Goal: Transaction & Acquisition: Obtain resource

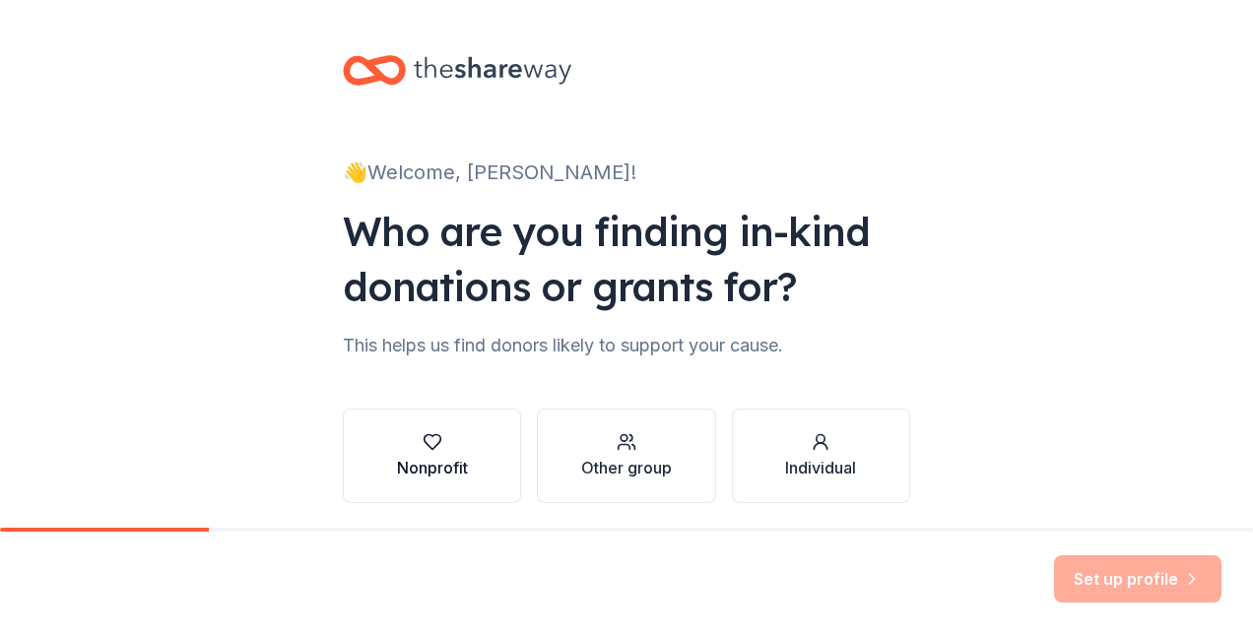
click at [428, 453] on div "Nonprofit" at bounding box center [432, 455] width 71 height 47
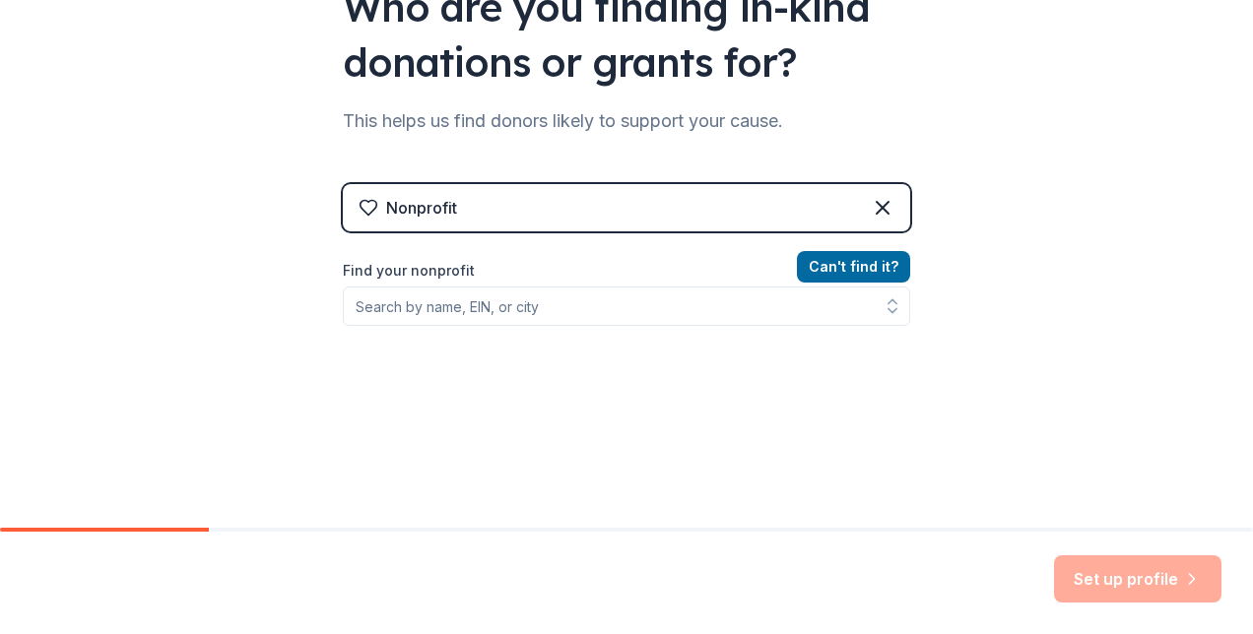
scroll to position [225, 0]
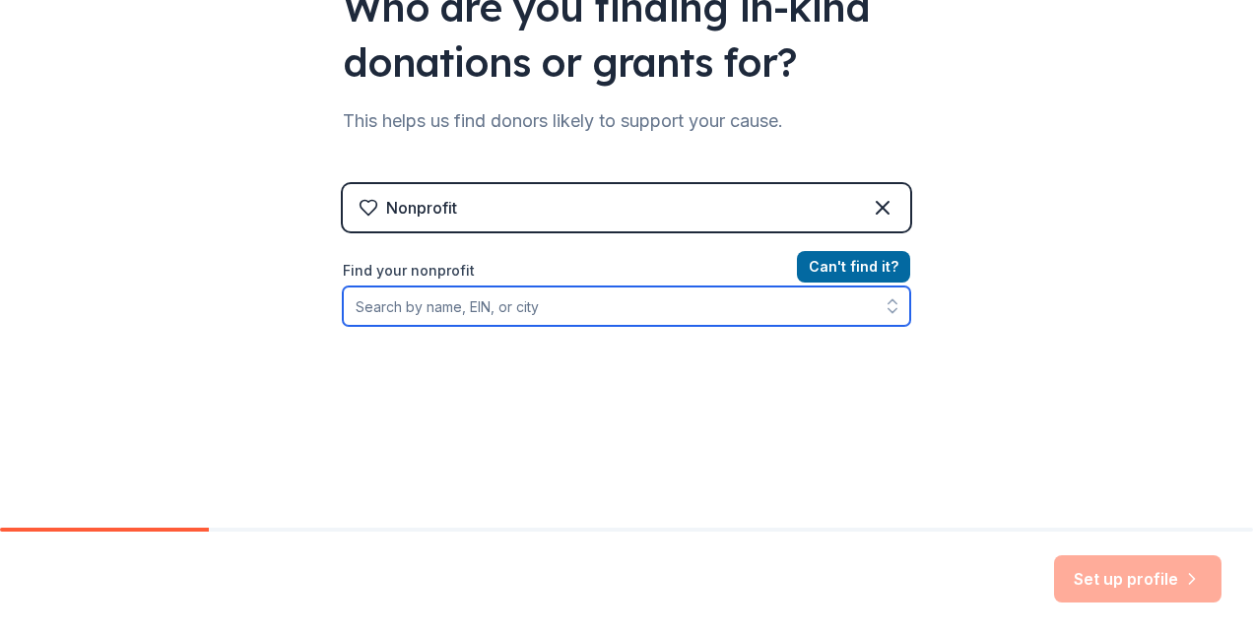
click at [418, 308] on input "Find your nonprofit" at bounding box center [626, 306] width 567 height 39
click at [889, 311] on icon "button" at bounding box center [893, 311] width 8 height 4
type input "Institute for Educational Advancement"
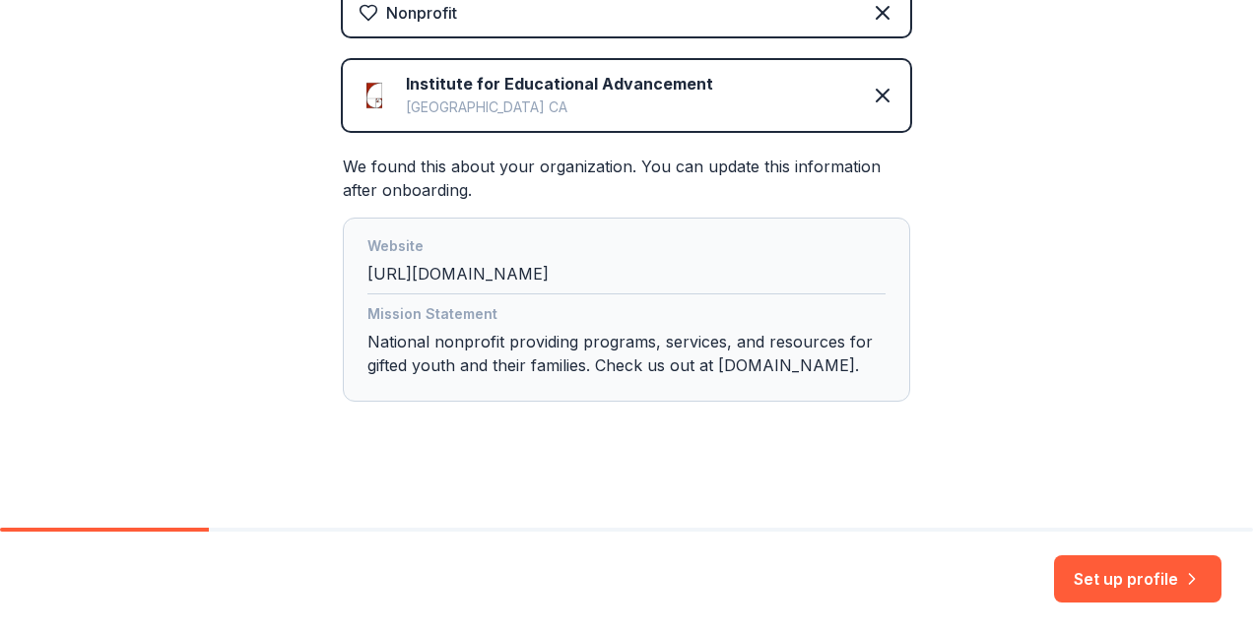
scroll to position [420, 0]
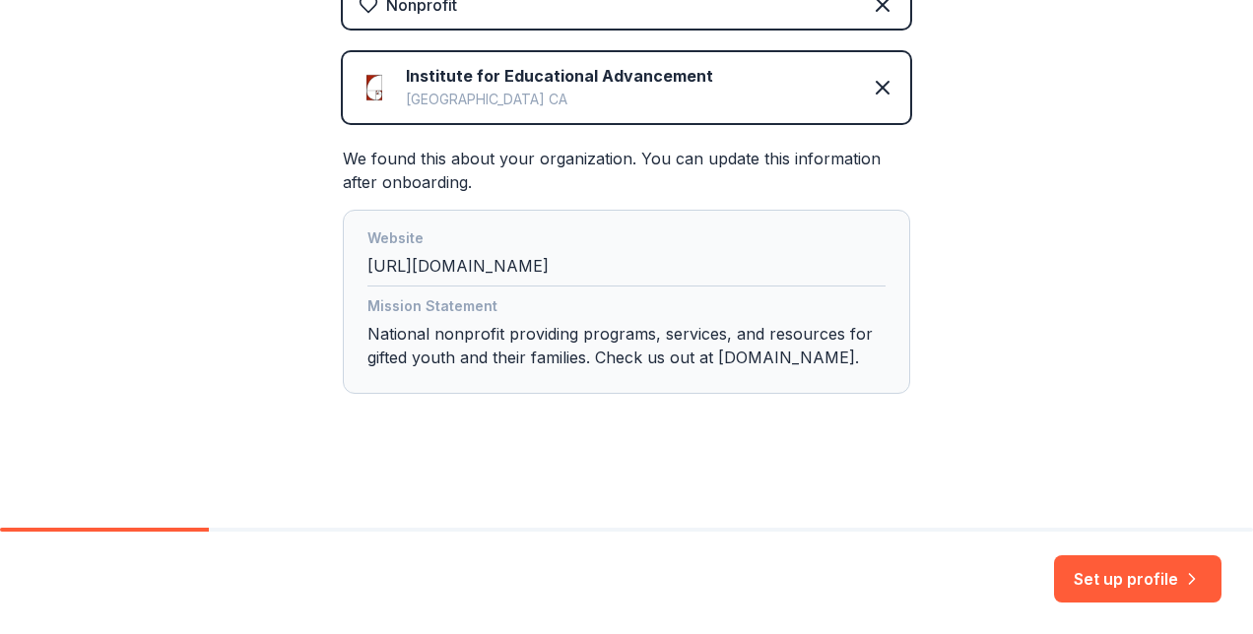
click at [794, 377] on div "Mission Statement National nonprofit providing programs, services, and resource…" at bounding box center [626, 336] width 518 height 83
click at [1101, 575] on button "Set up profile" at bounding box center [1137, 579] width 167 height 47
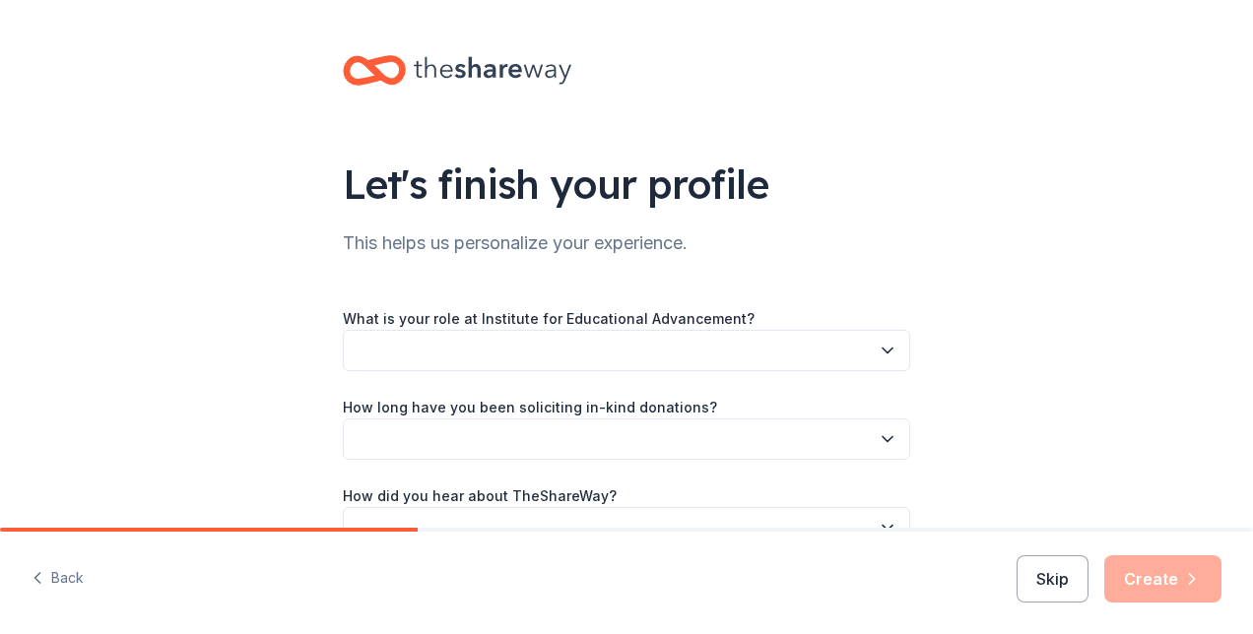
click at [881, 347] on icon "button" at bounding box center [888, 351] width 20 height 20
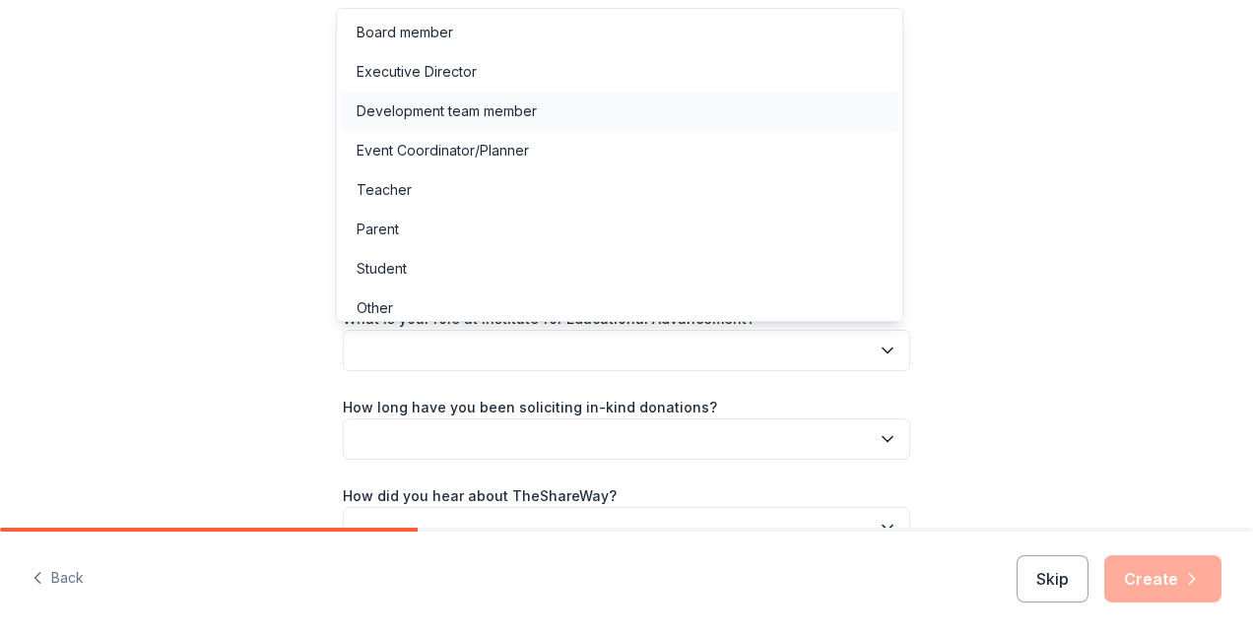
click at [567, 100] on div "Development team member" at bounding box center [620, 111] width 558 height 39
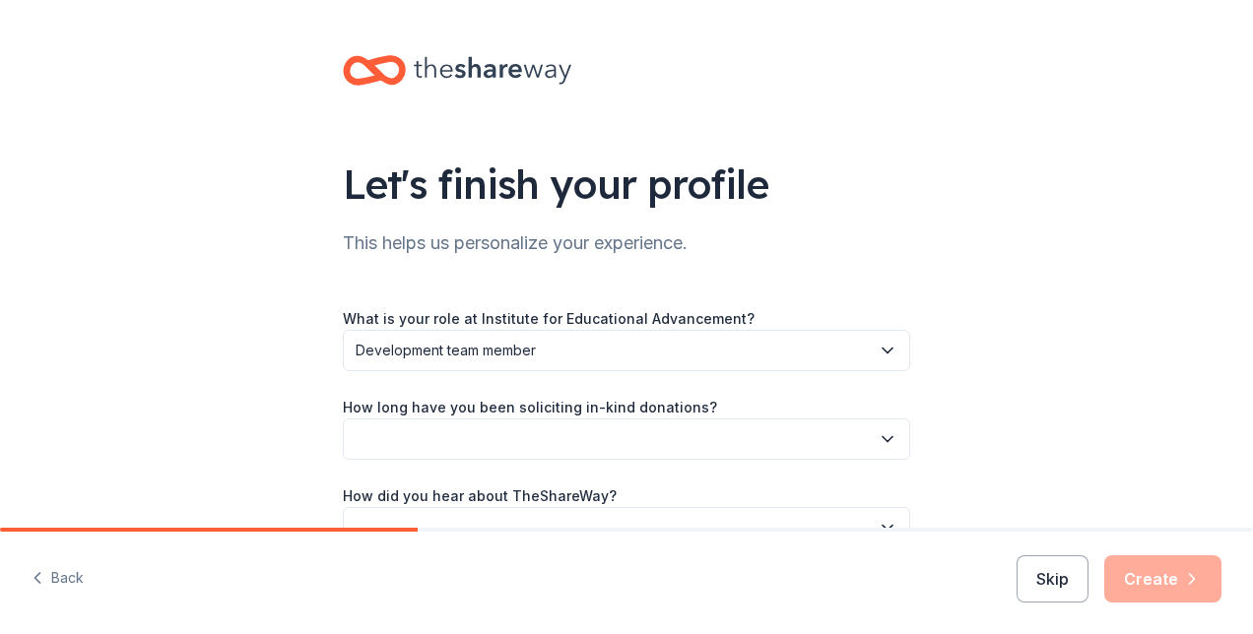
click at [694, 281] on div "What is your role at Institute for Educational Advancement? Development team me…" at bounding box center [626, 412] width 567 height 274
click at [881, 437] on icon "button" at bounding box center [888, 440] width 20 height 20
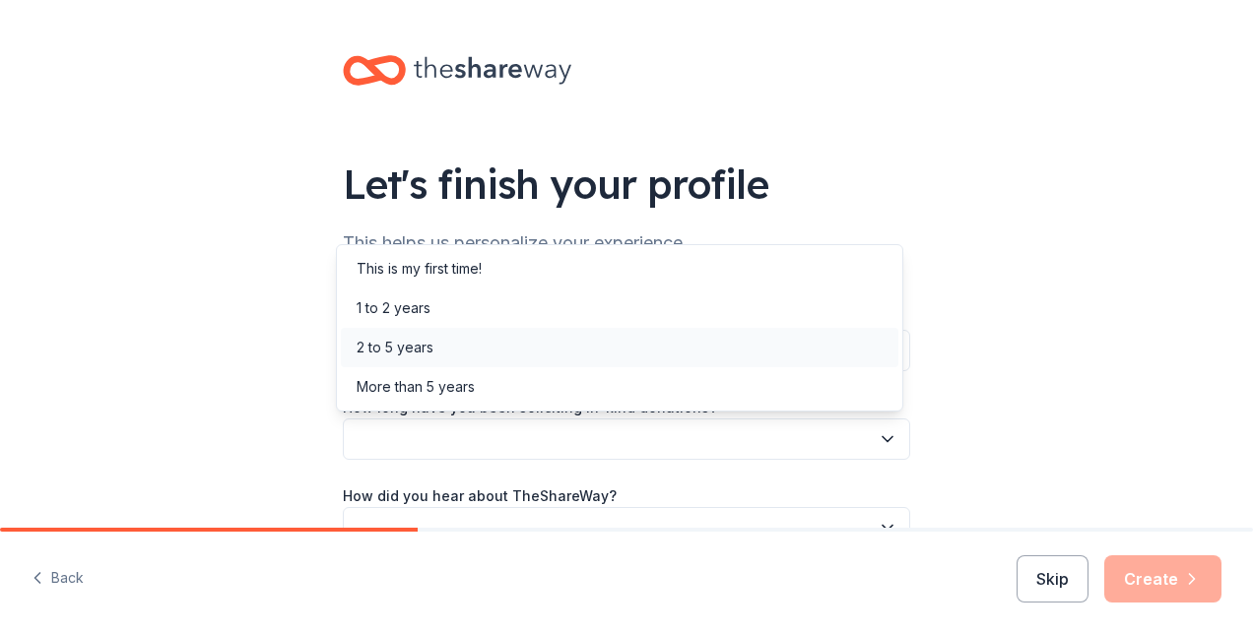
click at [465, 351] on div "2 to 5 years" at bounding box center [620, 347] width 558 height 39
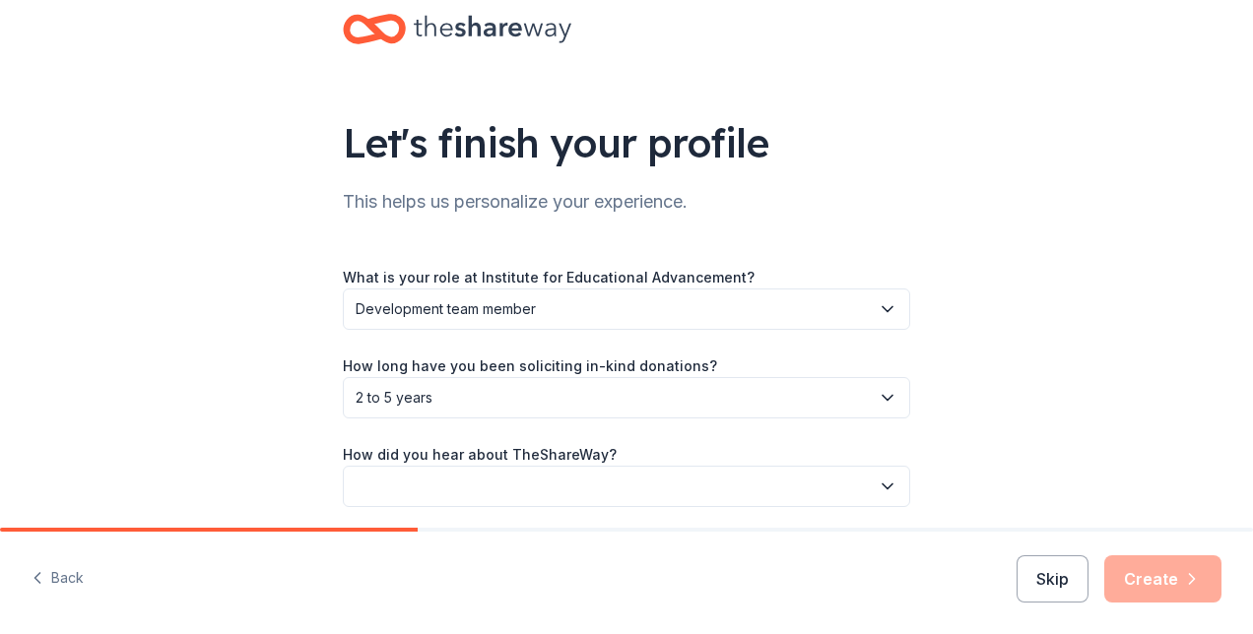
scroll to position [115, 0]
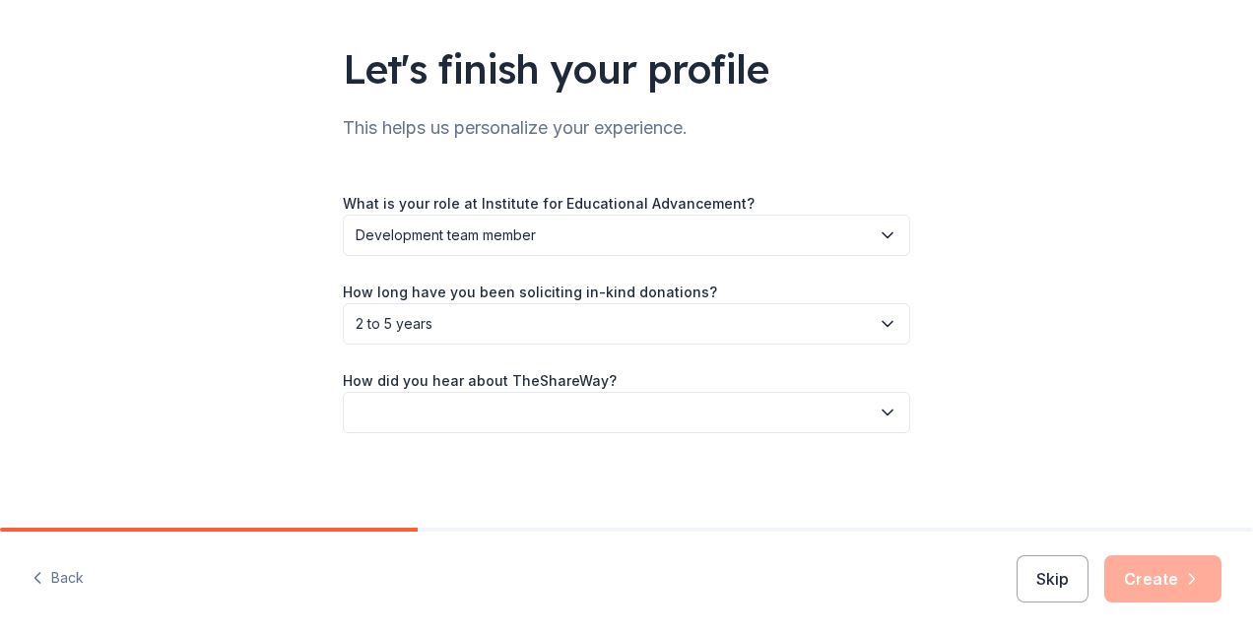
click at [884, 411] on icon "button" at bounding box center [888, 413] width 10 height 5
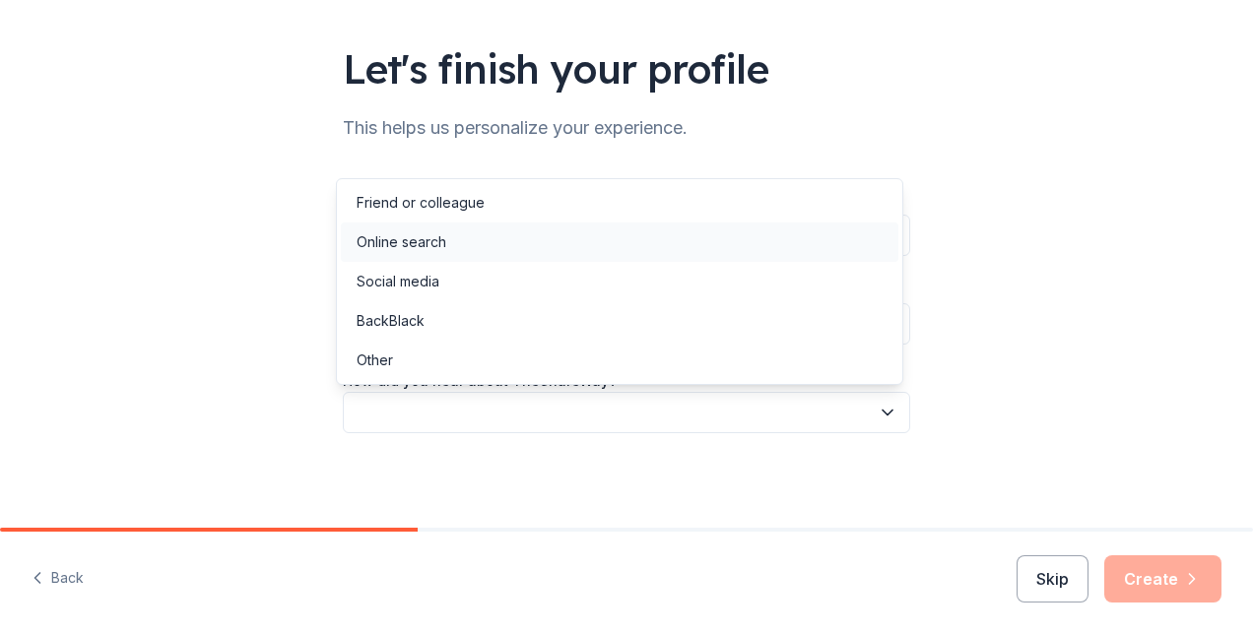
click at [418, 231] on div "Online search" at bounding box center [402, 243] width 90 height 24
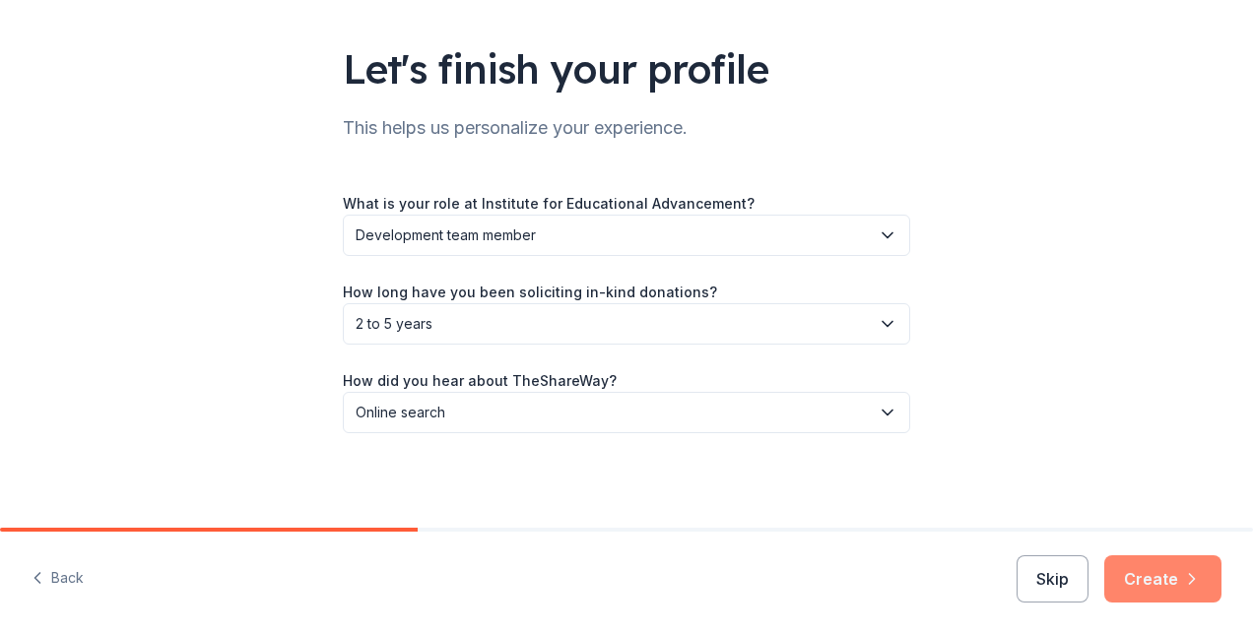
click at [1172, 568] on button "Create" at bounding box center [1162, 579] width 117 height 47
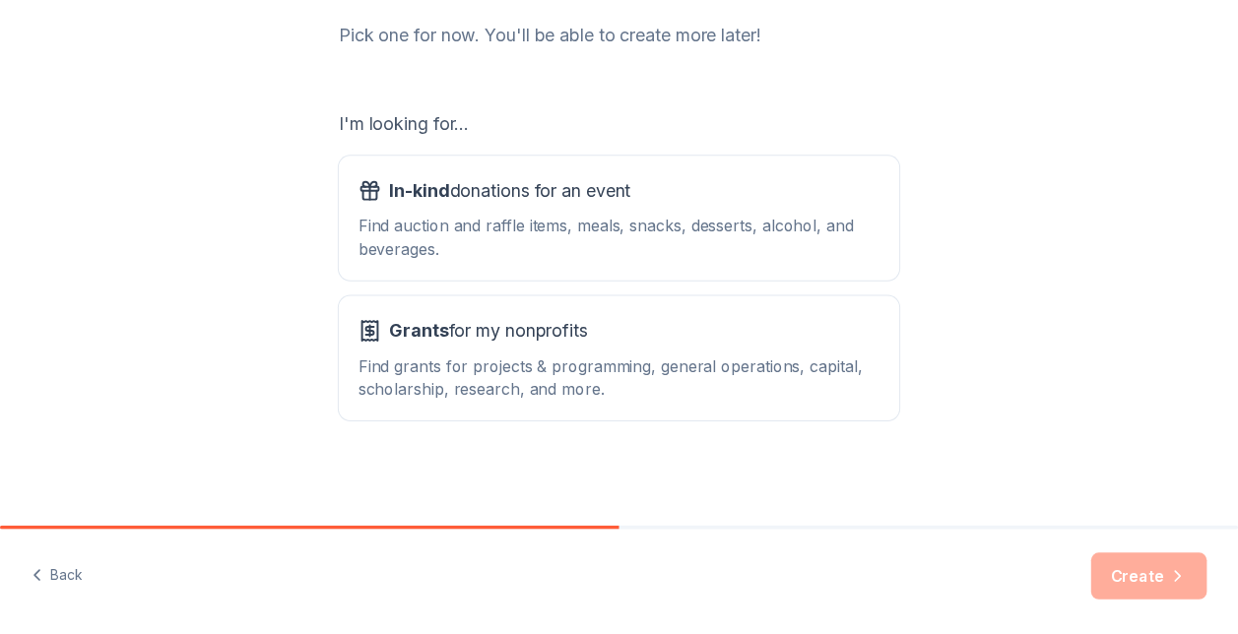
scroll to position [266, 0]
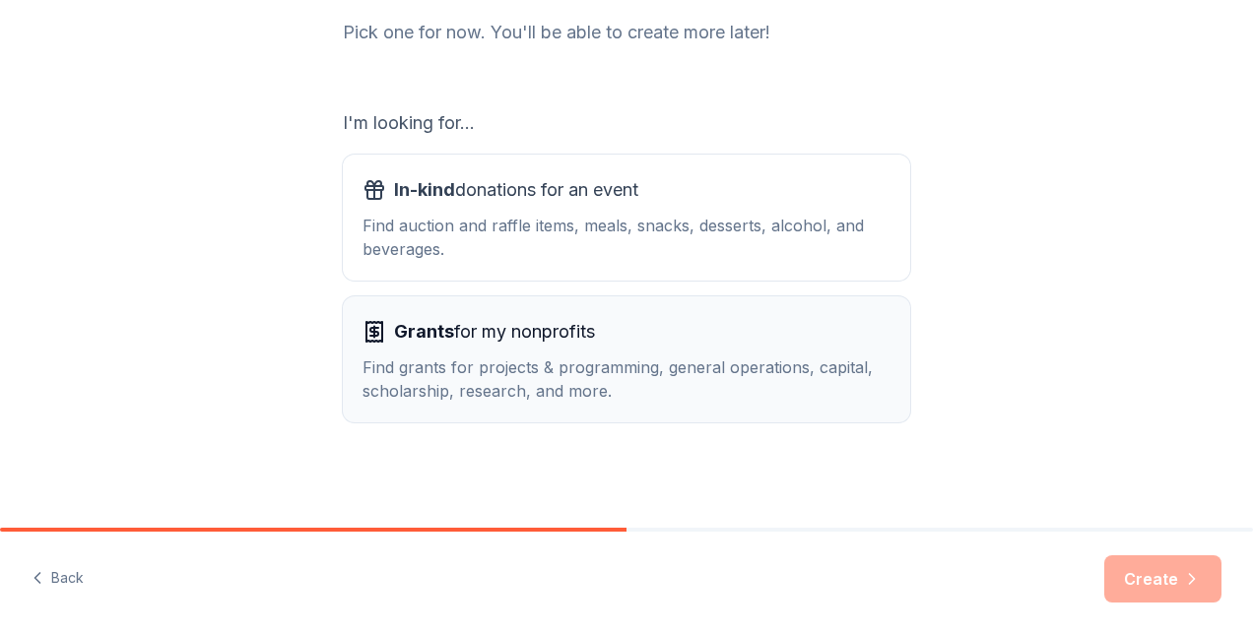
click at [499, 374] on div "Find grants for projects & programming, general operations, capital, scholarshi…" at bounding box center [627, 379] width 528 height 47
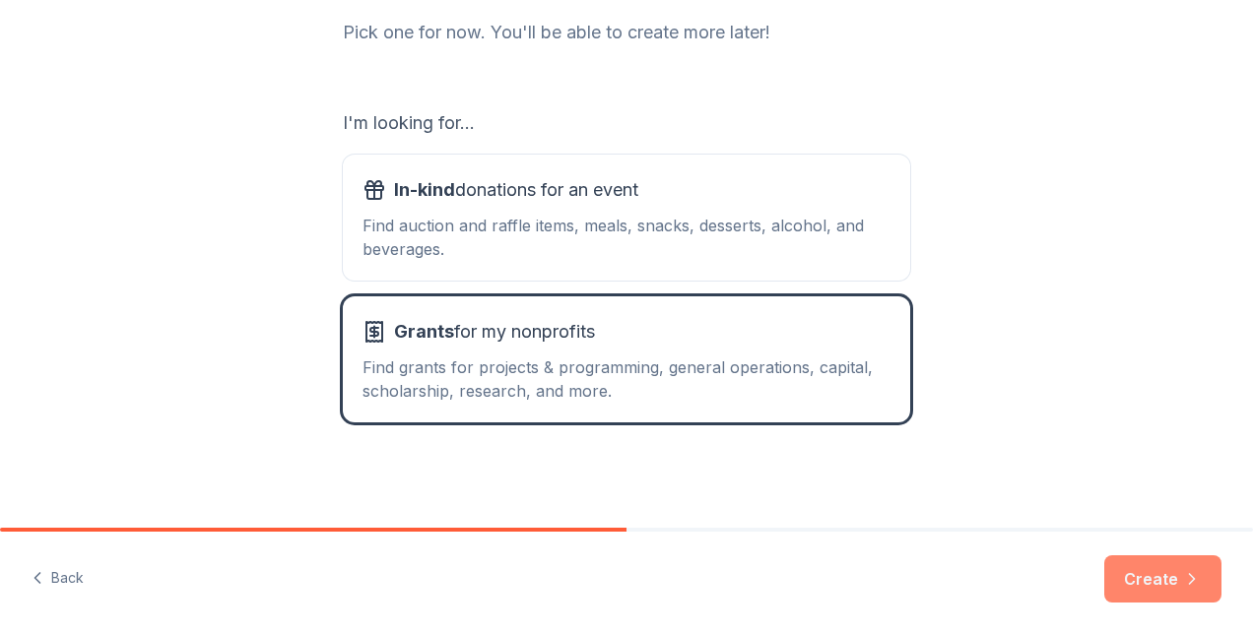
click at [1137, 576] on button "Create" at bounding box center [1162, 579] width 117 height 47
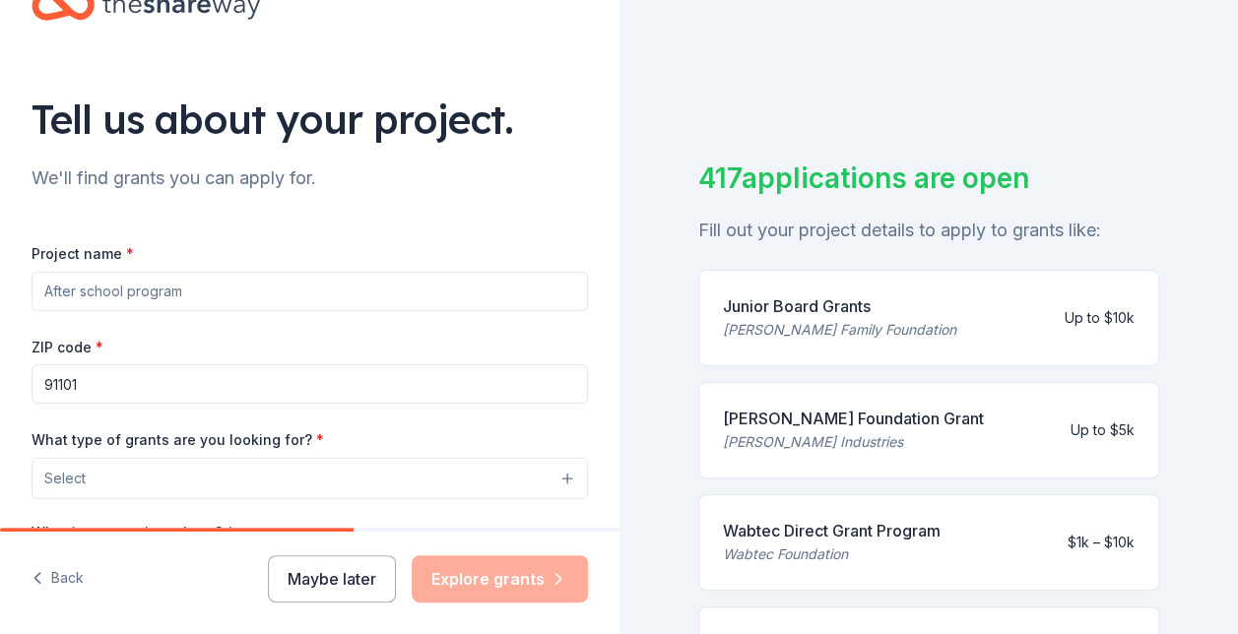
scroll to position [67, 0]
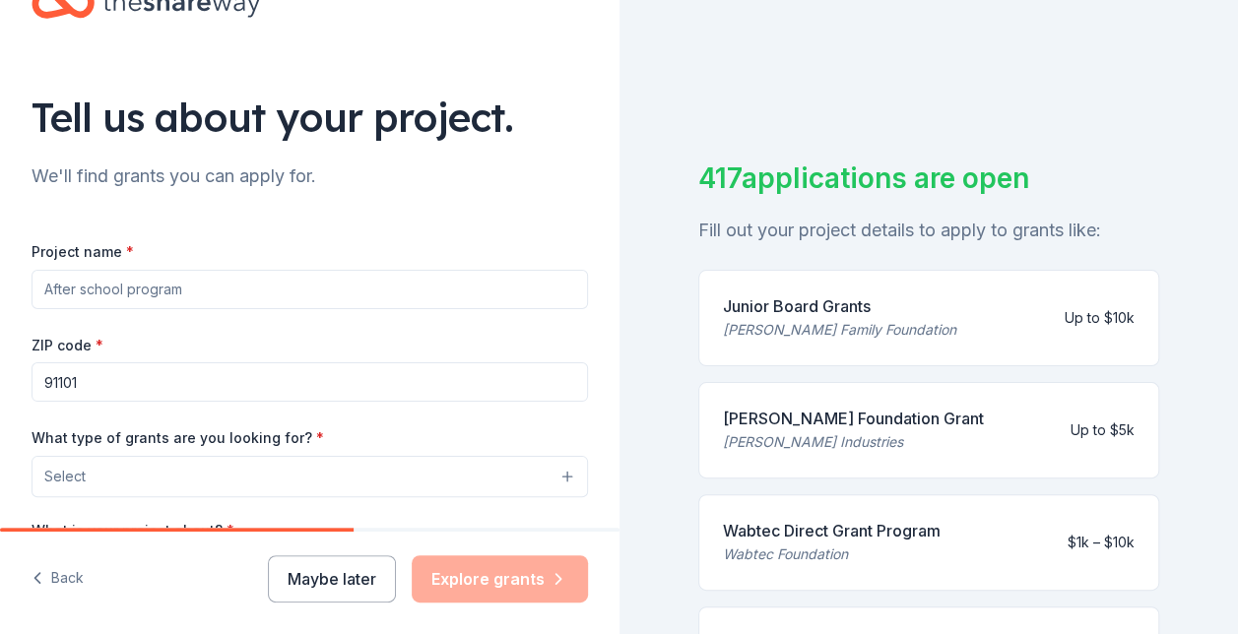
drag, startPoint x: 183, startPoint y: 292, endPoint x: 21, endPoint y: 270, distance: 164.0
click at [21, 270] on div "Tell us about your project. We'll find grants you can apply for. Project name *…" at bounding box center [310, 404] width 620 height 942
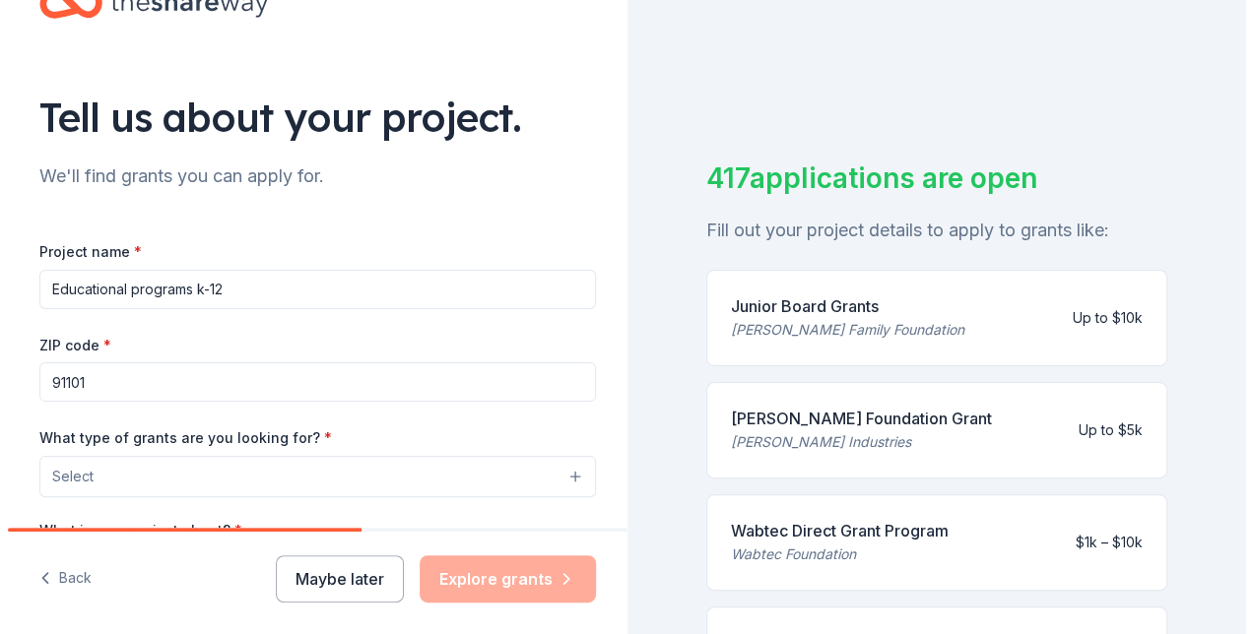
scroll to position [172, 0]
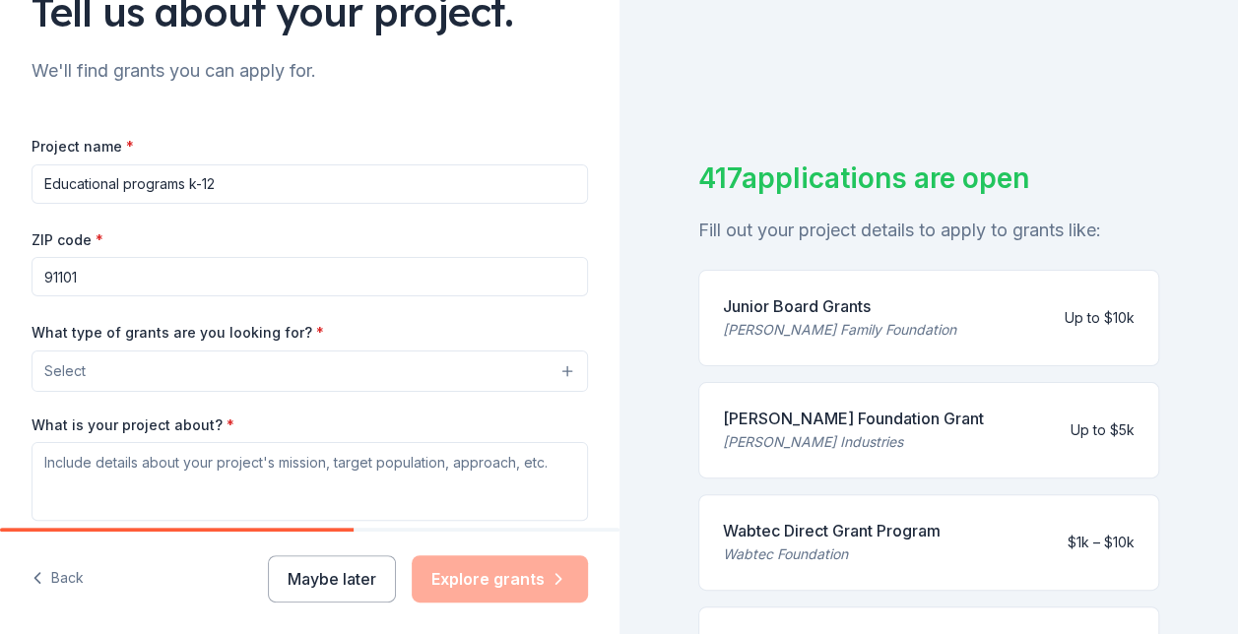
type input "Educational programs k-12"
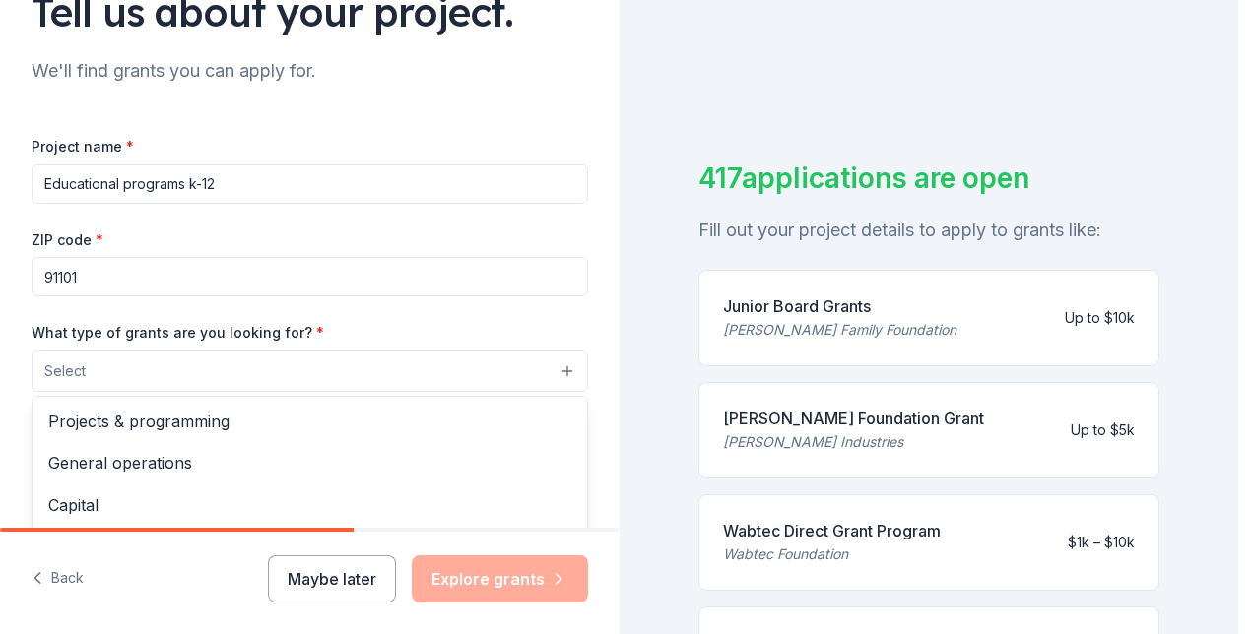
click at [550, 368] on button "Select" at bounding box center [310, 371] width 557 height 41
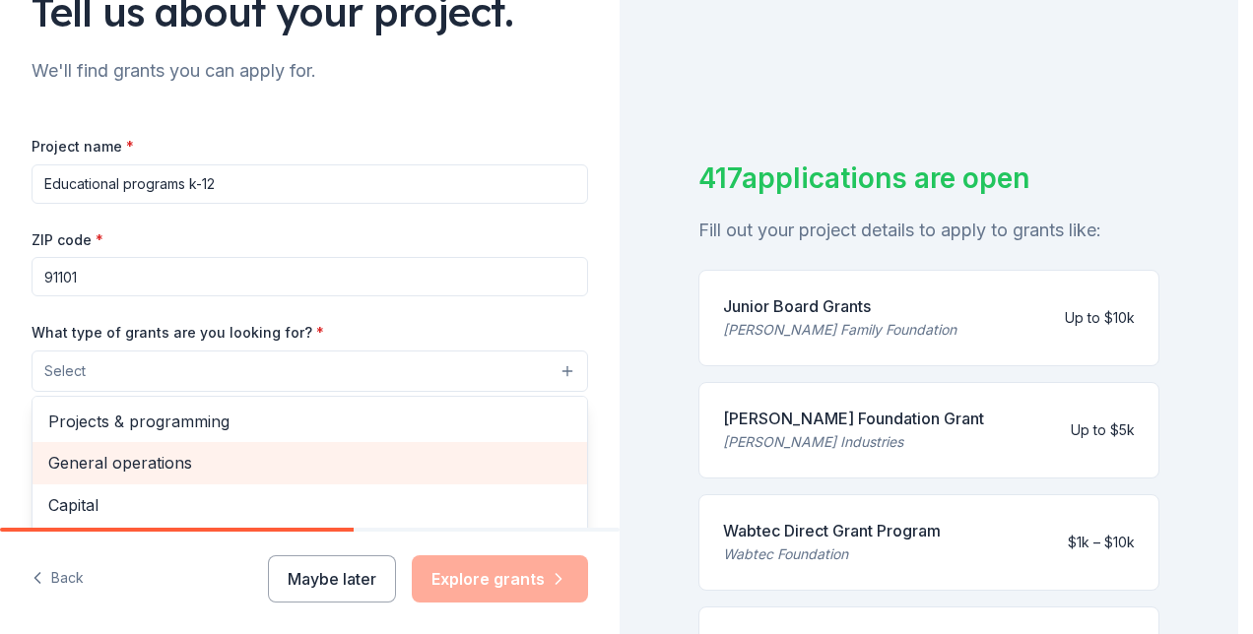
click at [229, 457] on span "General operations" at bounding box center [309, 463] width 523 height 26
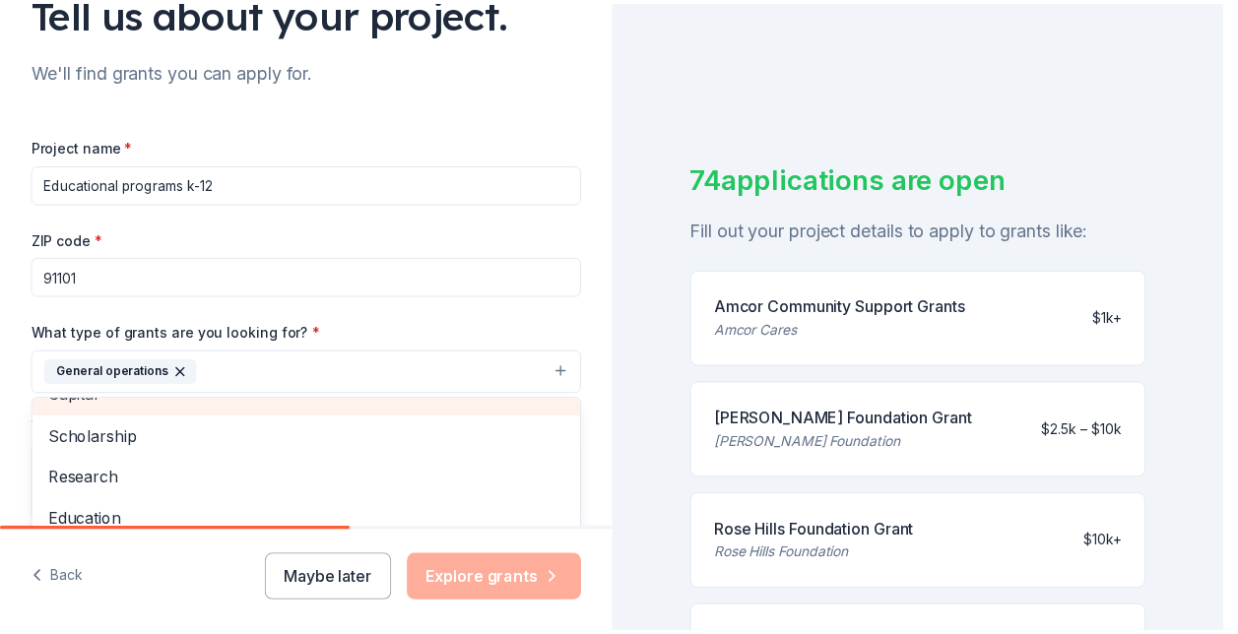
scroll to position [69, 0]
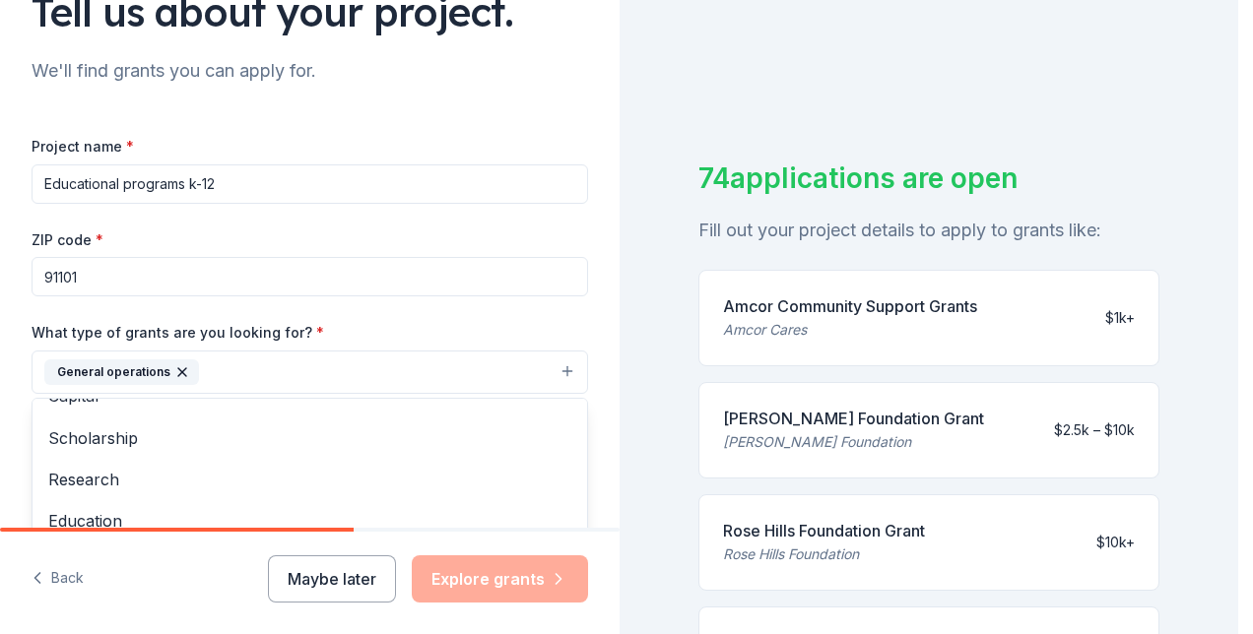
drag, startPoint x: 856, startPoint y: 463, endPoint x: 761, endPoint y: 439, distance: 98.4
click at [761, 439] on div "Tell us about your project. We'll find grants you can apply for. Project name *…" at bounding box center [619, 317] width 1238 height 634
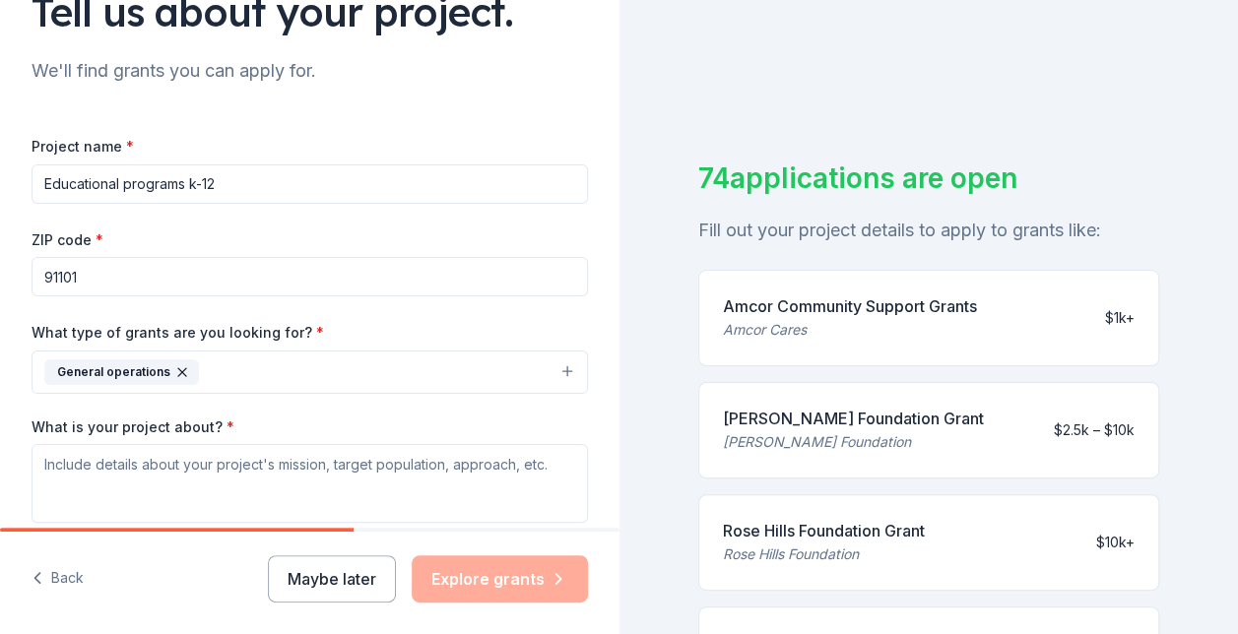
click at [757, 106] on div "74 applications are open Fill out your project details to apply to grants like:…" at bounding box center [930, 317] width 620 height 634
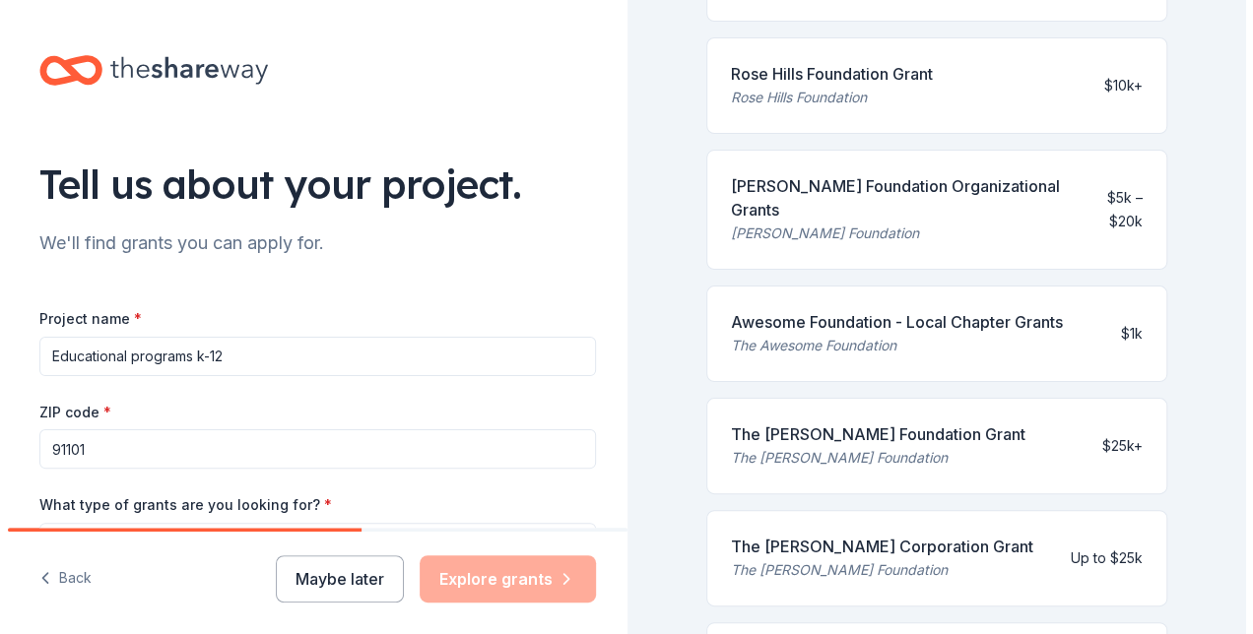
scroll to position [312, 0]
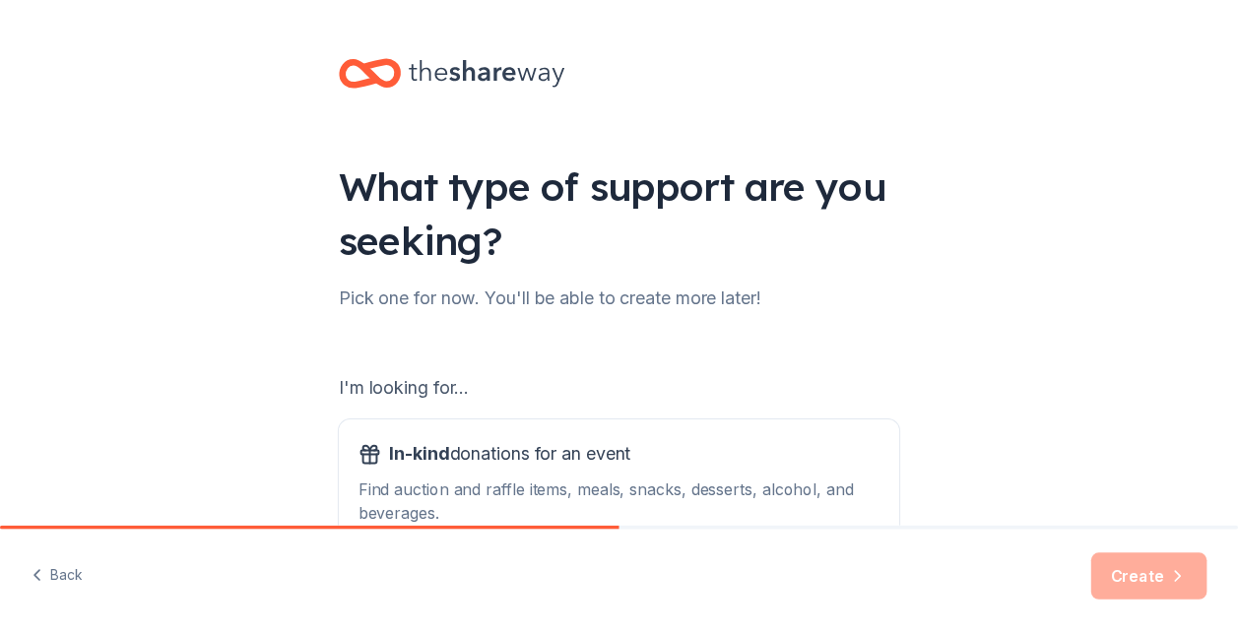
scroll to position [229, 0]
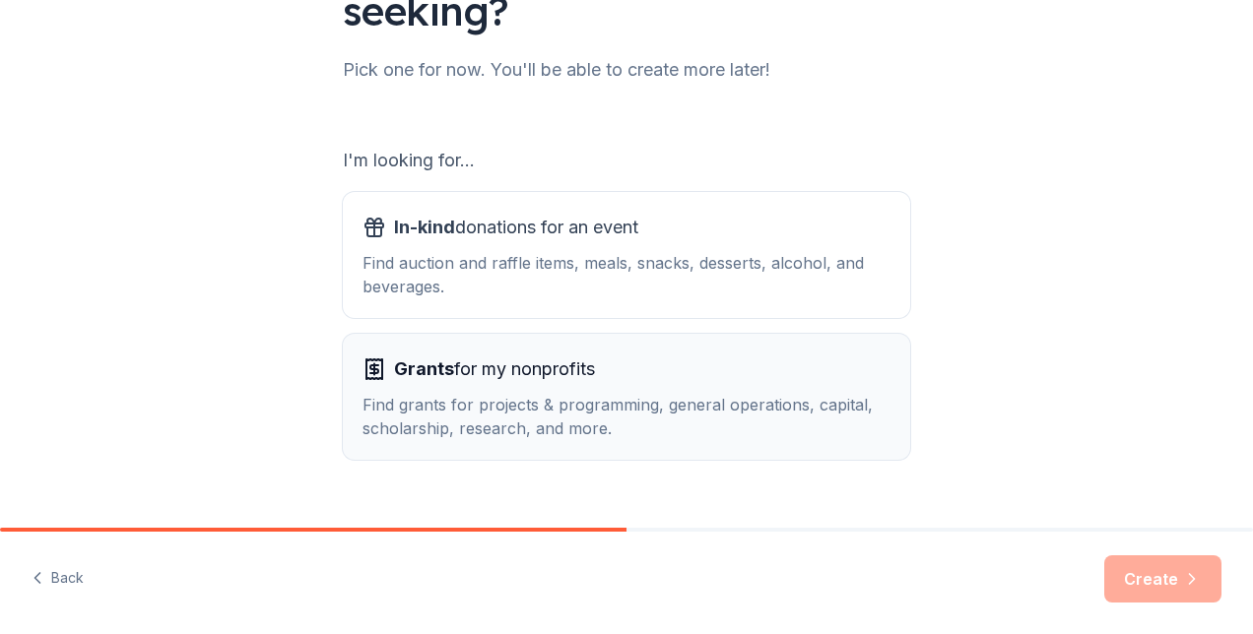
click at [491, 430] on div "Find grants for projects & programming, general operations, capital, scholarshi…" at bounding box center [627, 416] width 528 height 47
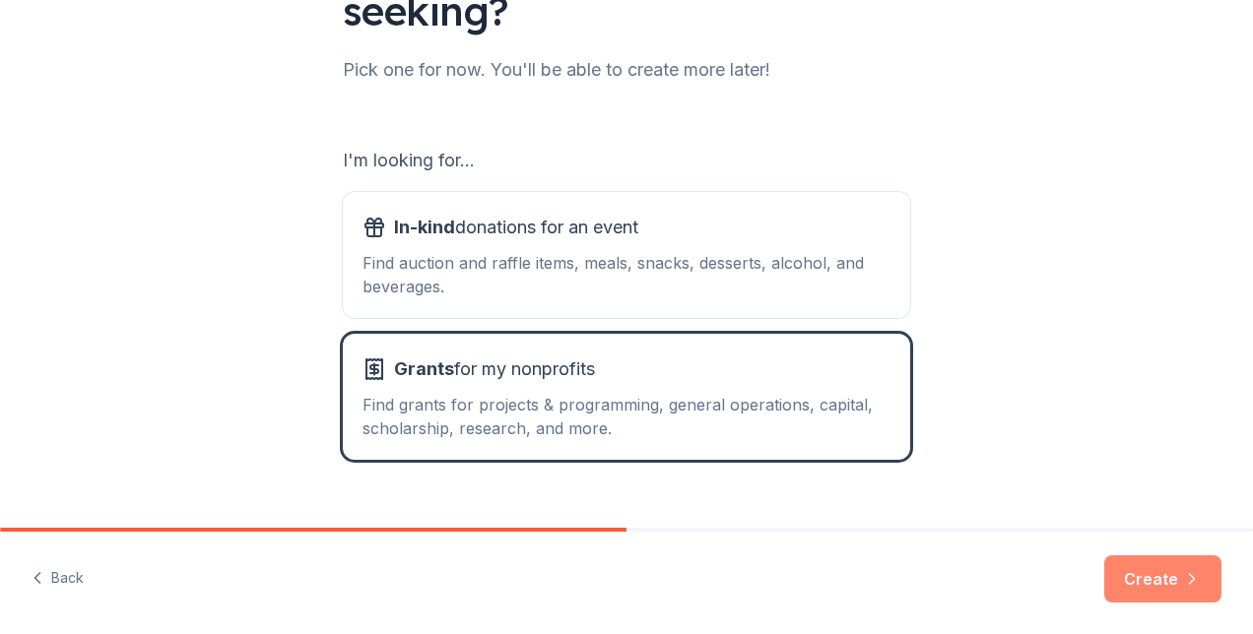
click at [1129, 571] on button "Create" at bounding box center [1162, 579] width 117 height 47
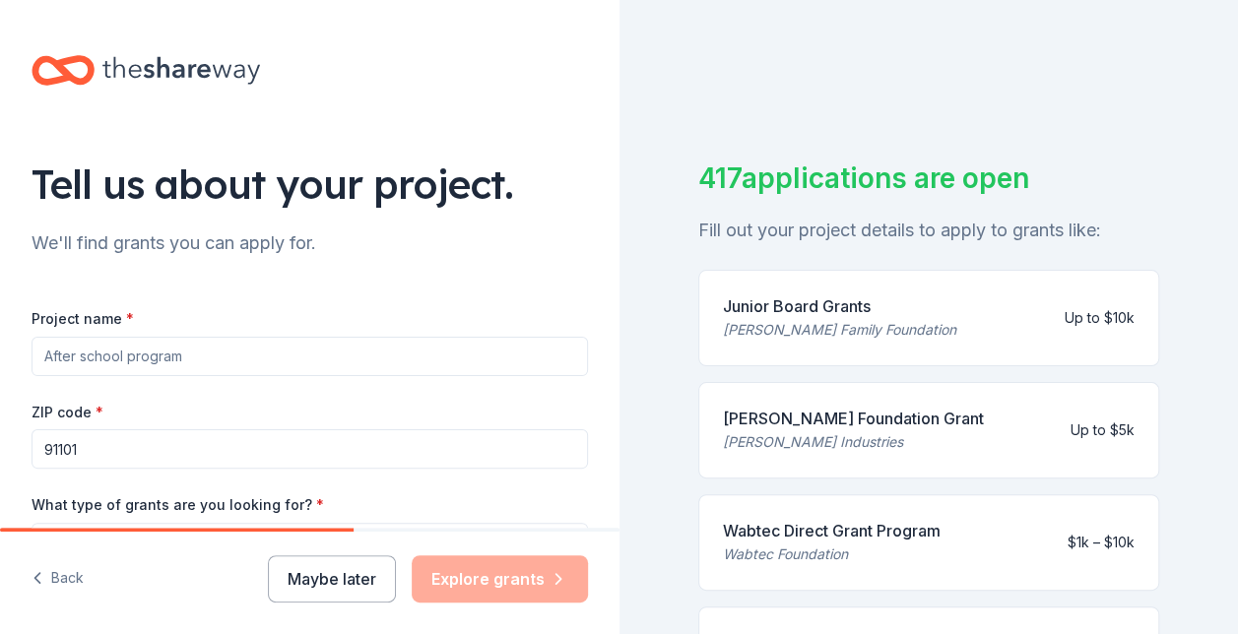
click at [475, 352] on input "Project name *" at bounding box center [310, 356] width 557 height 39
type input "Educational programs k-12"
click at [284, 500] on label "What type of grants are you looking for? *" at bounding box center [178, 506] width 293 height 20
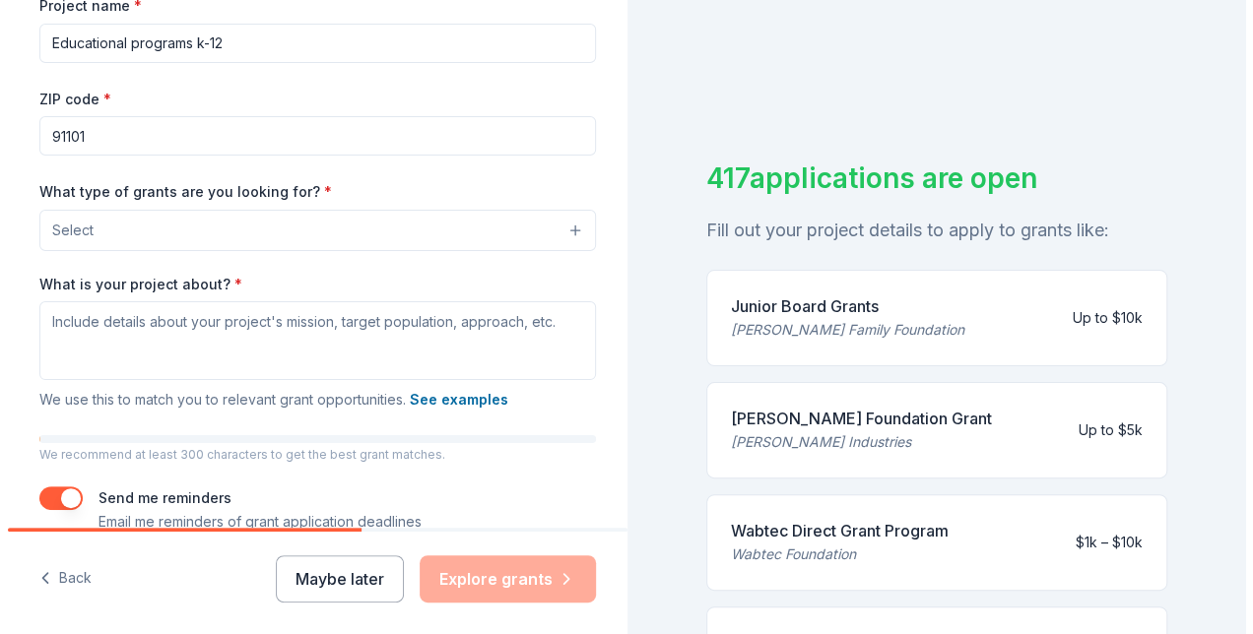
scroll to position [333, 0]
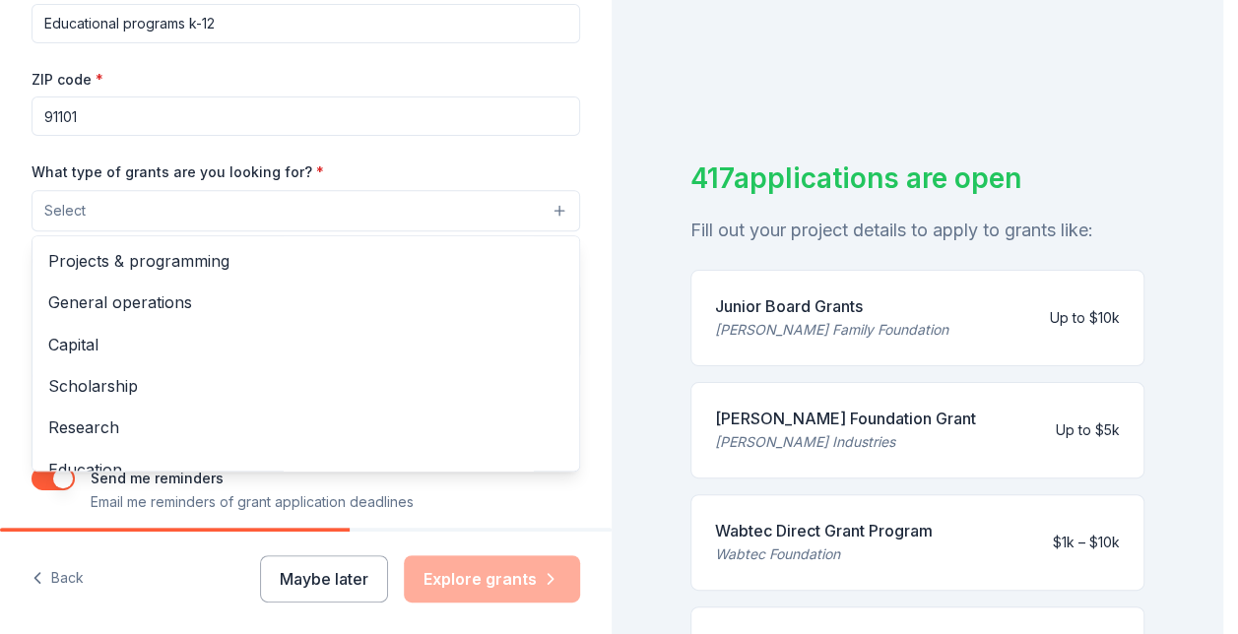
click at [555, 211] on button "Select" at bounding box center [306, 210] width 549 height 41
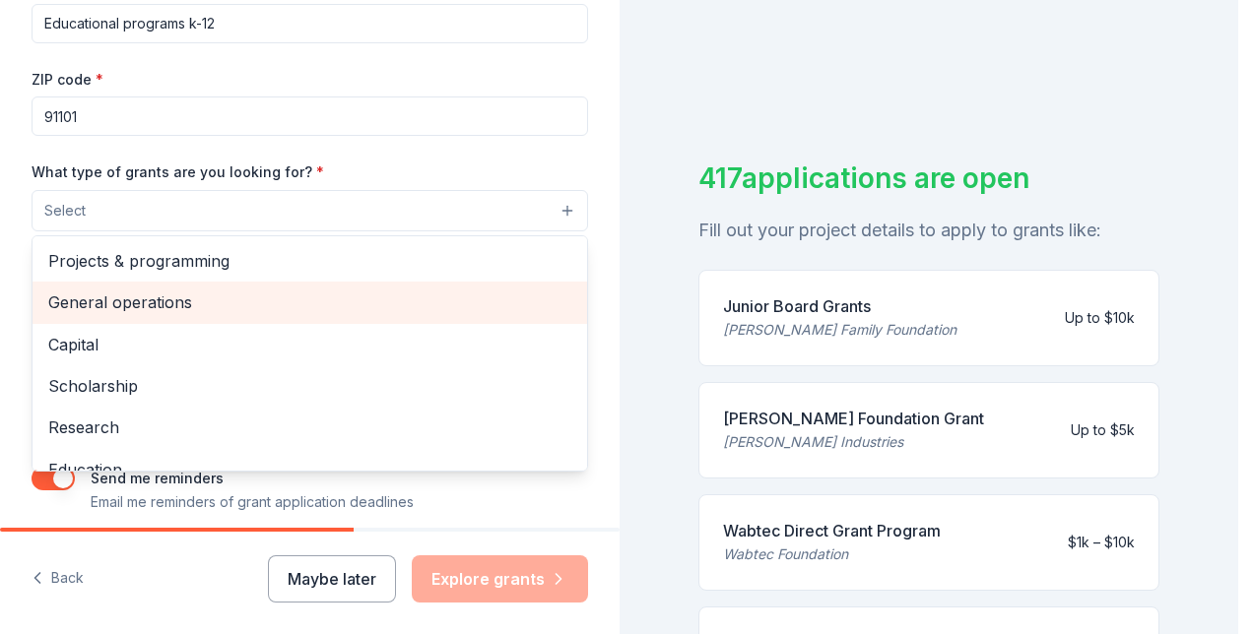
click at [150, 298] on span "General operations" at bounding box center [309, 303] width 523 height 26
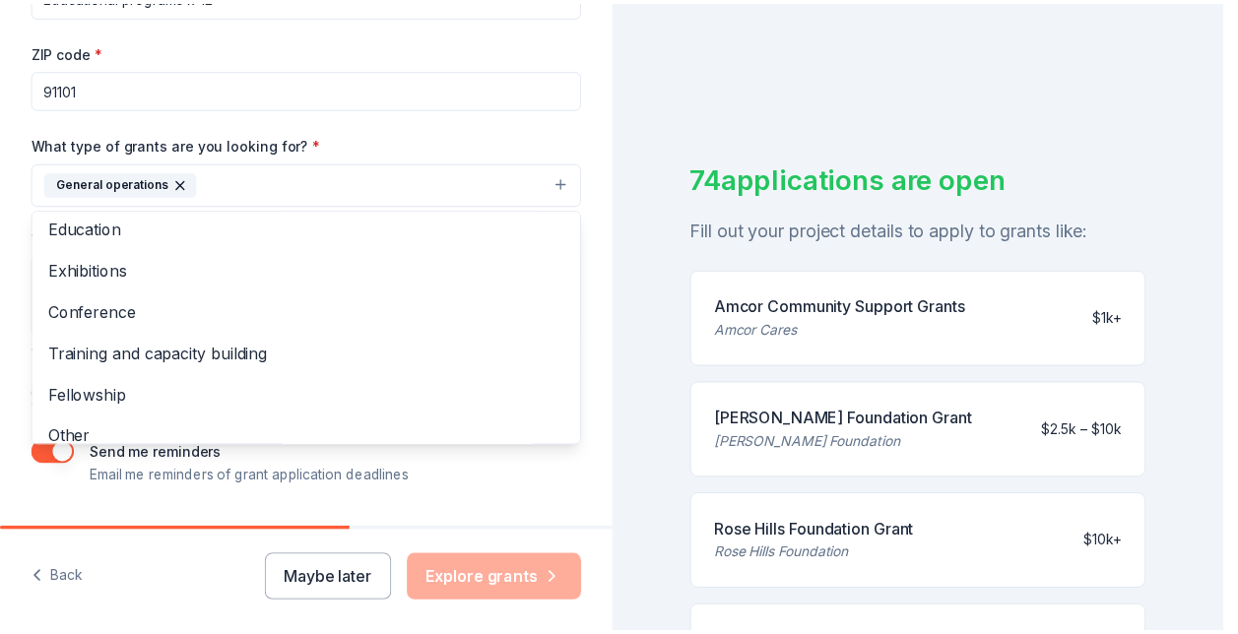
scroll to position [359, 0]
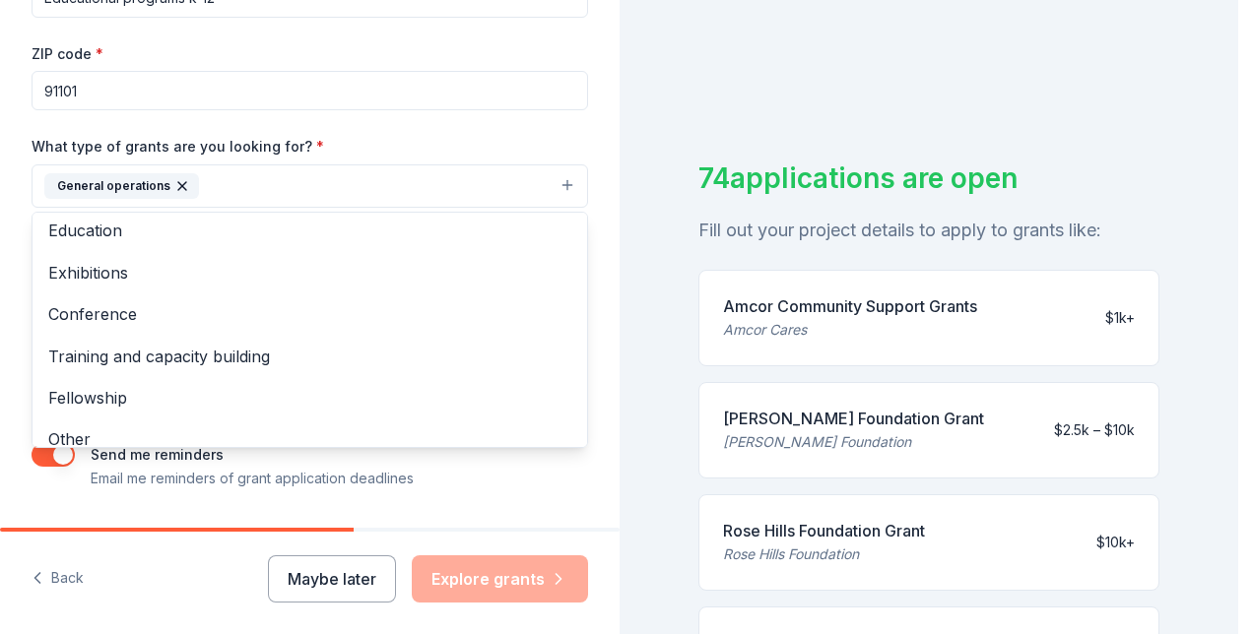
click at [452, 511] on div "Tell us about your project. We'll find grants you can apply for. Project name *…" at bounding box center [310, 113] width 620 height 944
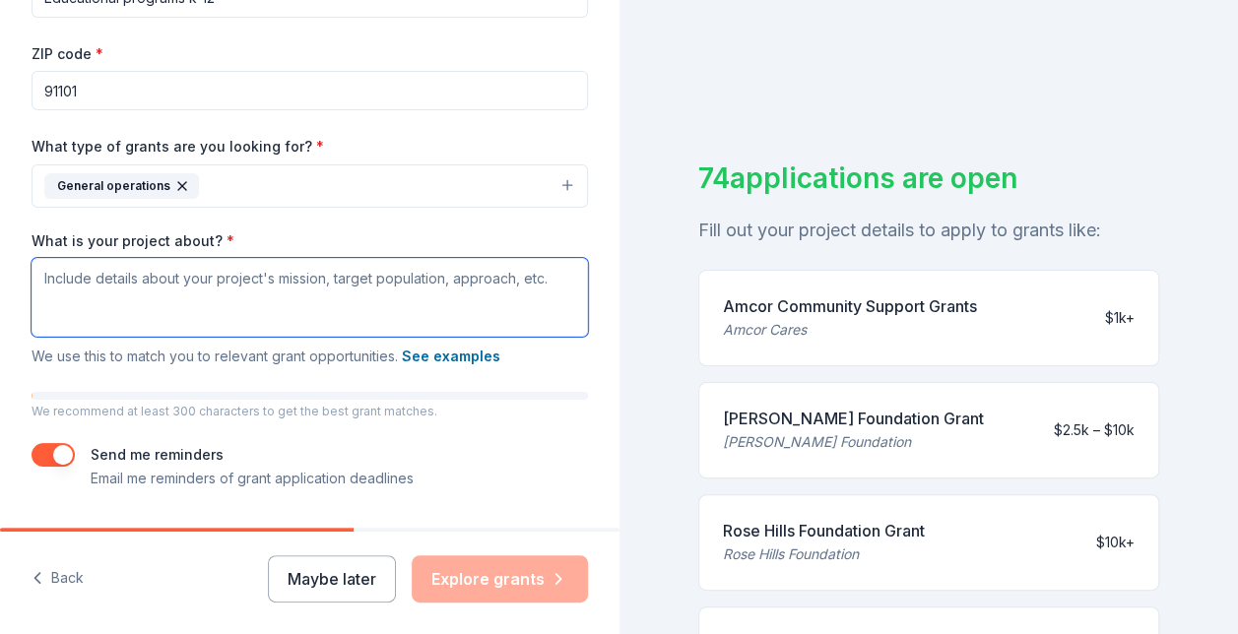
click at [42, 283] on textarea "What is your project about? *" at bounding box center [310, 297] width 557 height 79
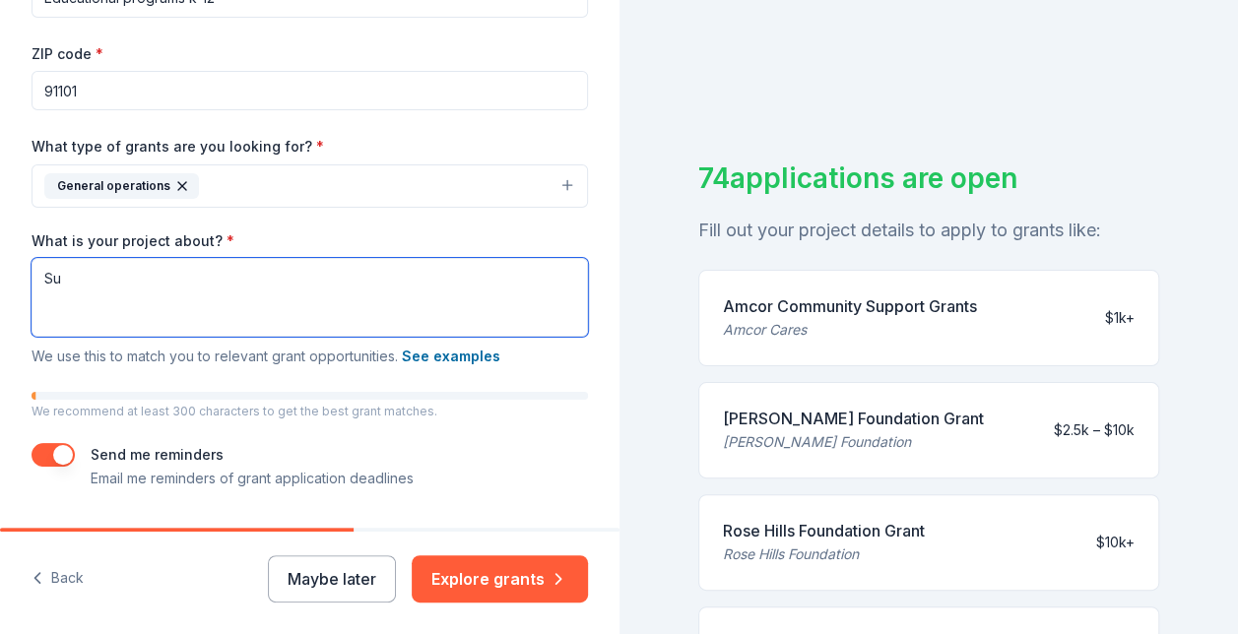
type textarea "S"
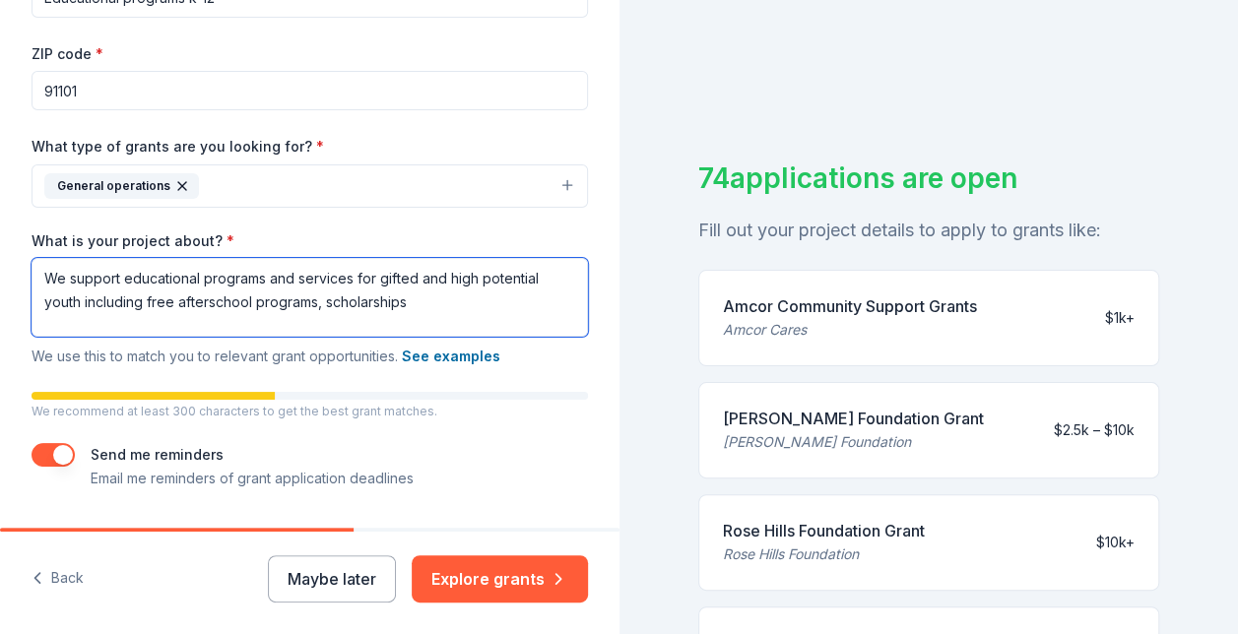
click at [145, 299] on textarea "We support educational programs and services for gifted and high potential yout…" at bounding box center [310, 297] width 557 height 79
click at [540, 303] on textarea "We support educational programs and services for gifted and high potential yout…" at bounding box center [310, 297] width 557 height 79
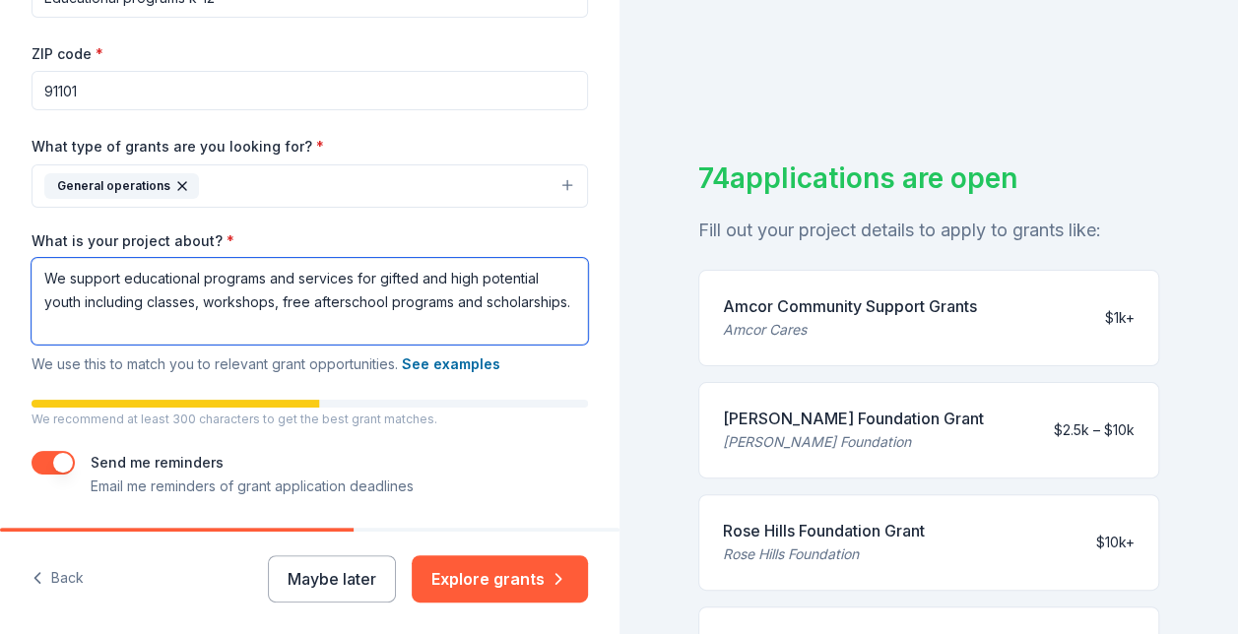
click at [450, 299] on textarea "We support educational programs and services for gifted and high potential yout…" at bounding box center [310, 301] width 557 height 87
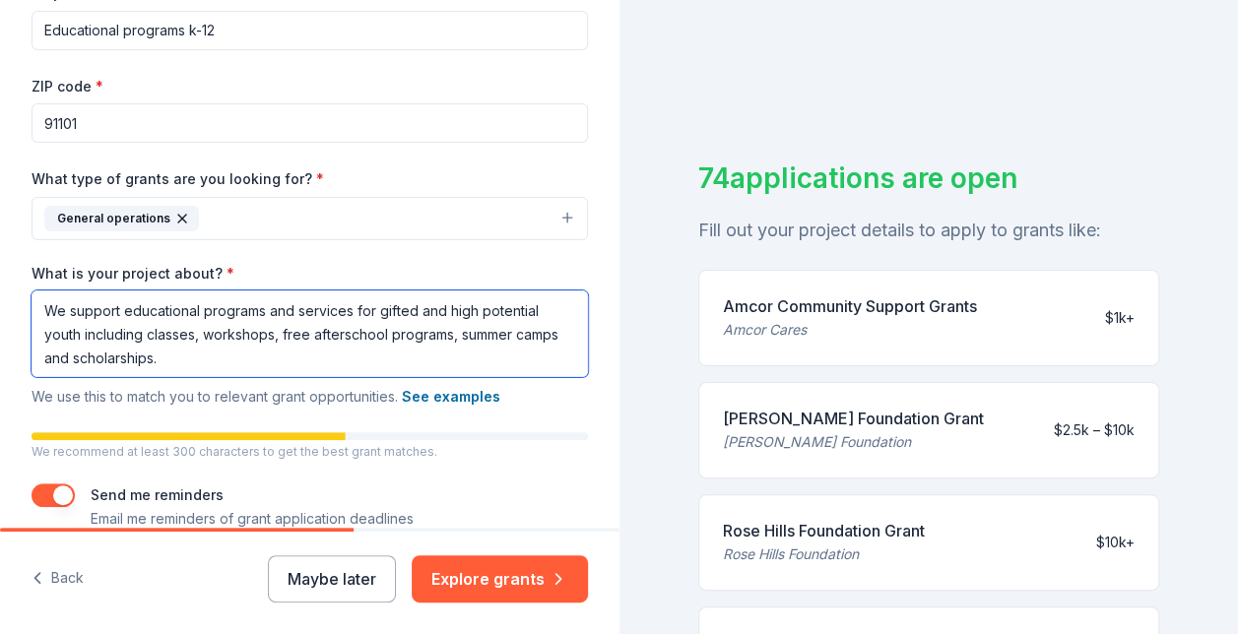
scroll to position [422, 0]
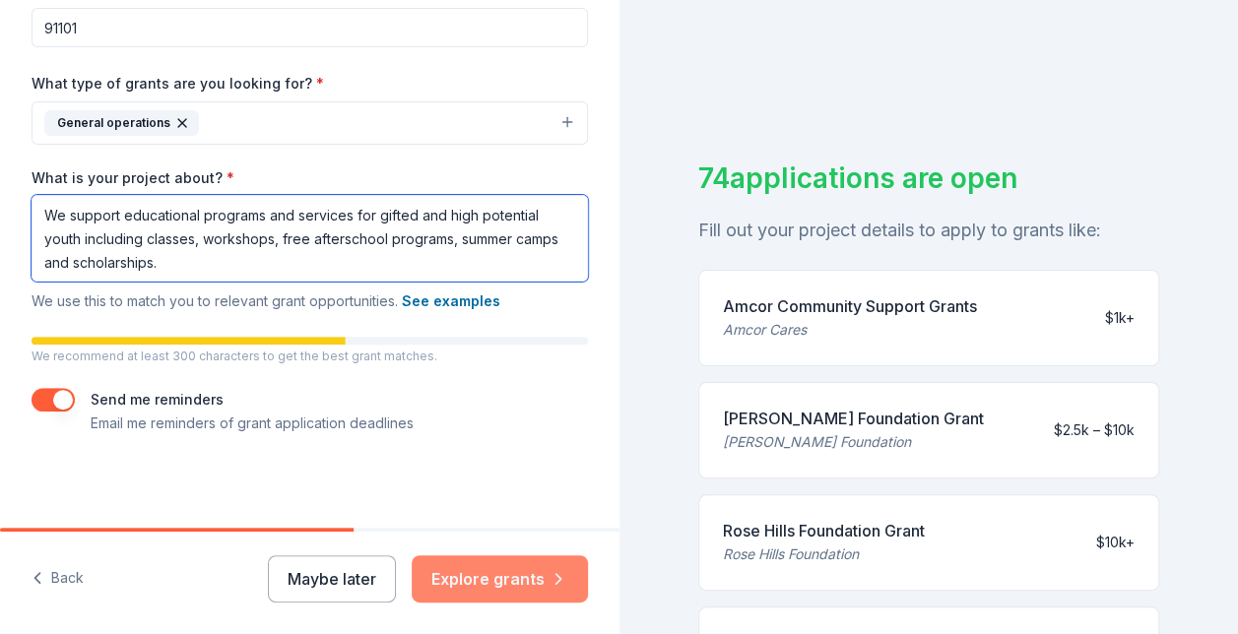
type textarea "We support educational programs and services for gifted and high potential yout…"
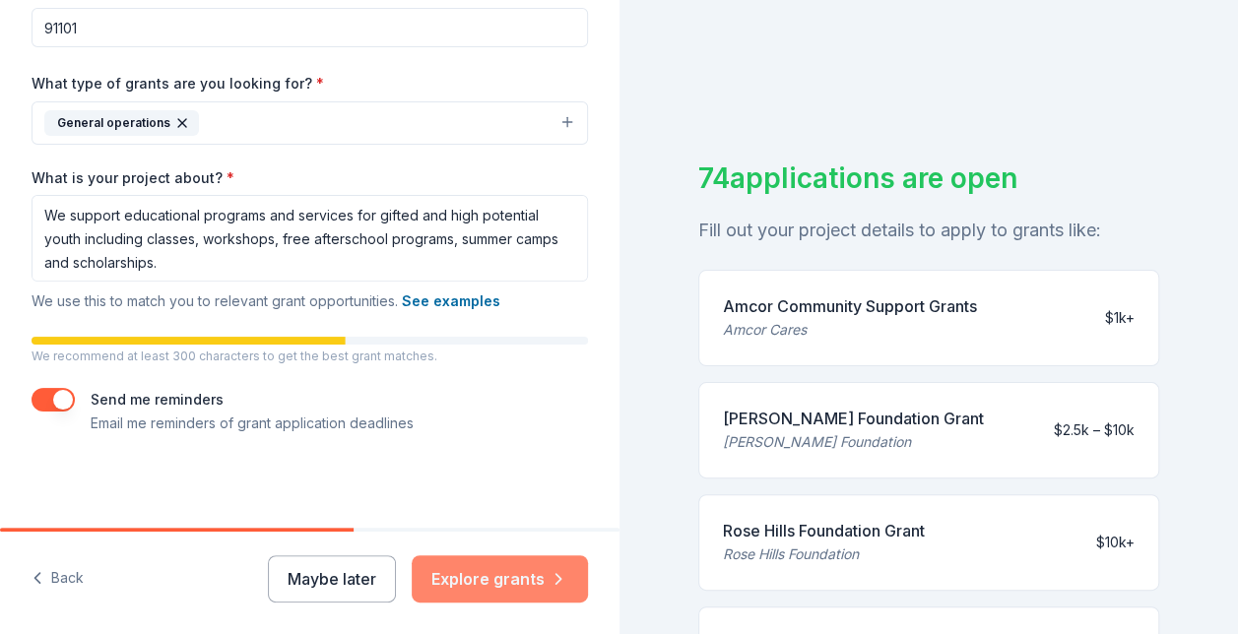
click at [518, 577] on button "Explore grants" at bounding box center [500, 579] width 176 height 47
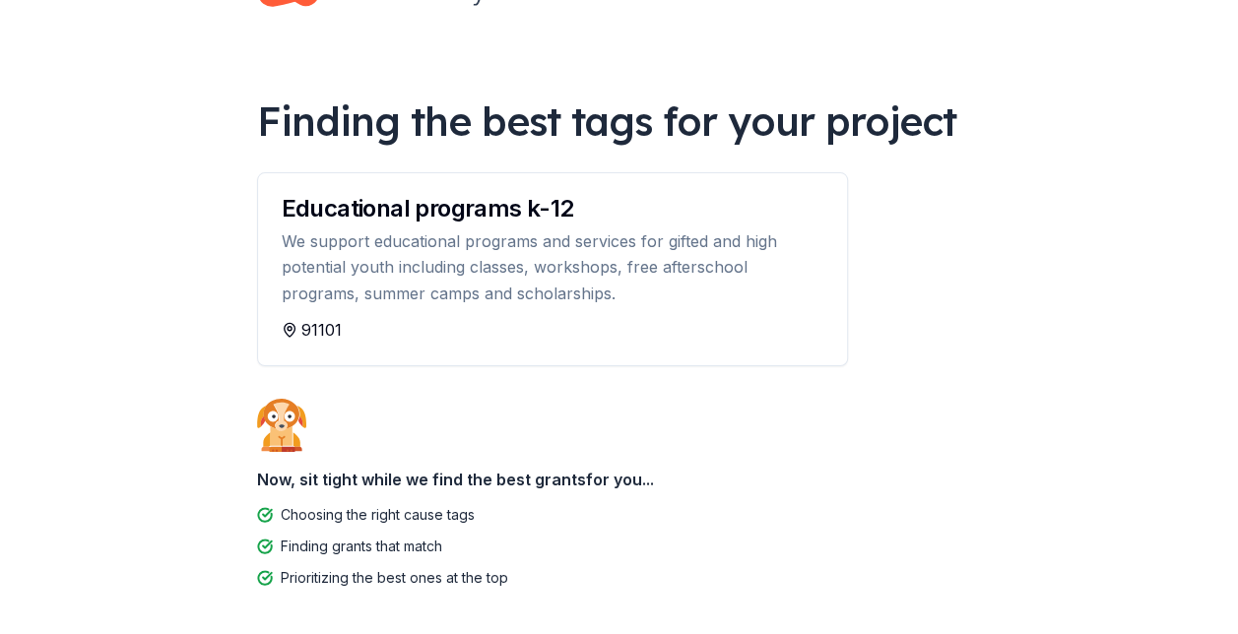
scroll to position [71, 0]
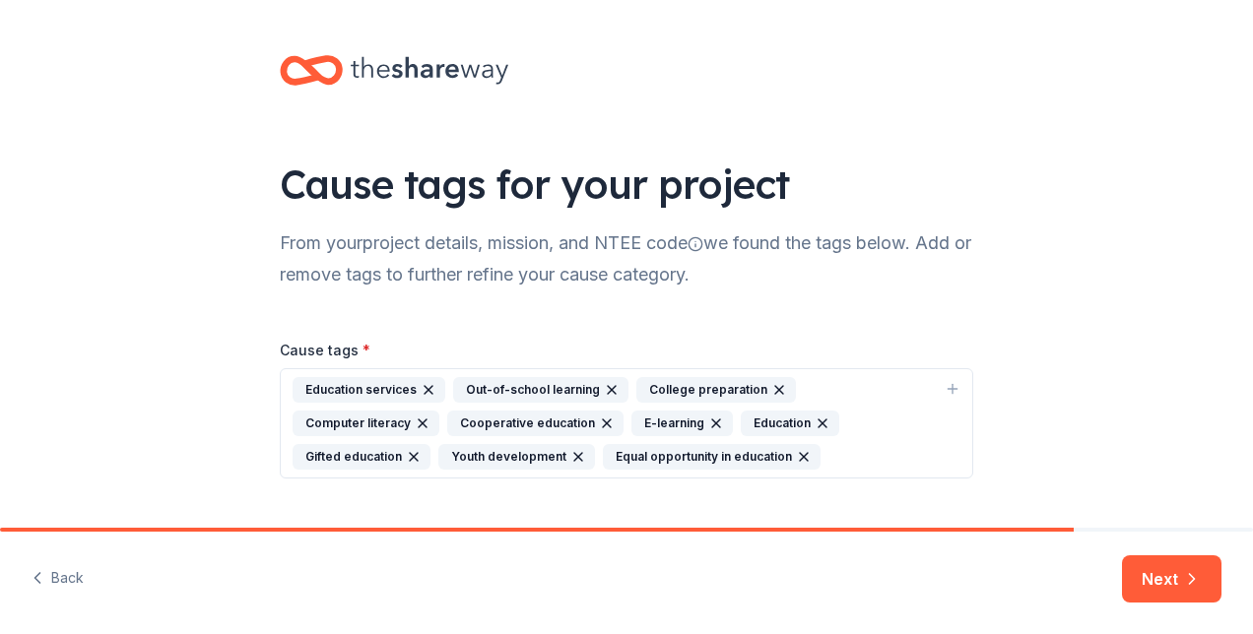
click at [431, 444] on div "Gifted education" at bounding box center [362, 457] width 138 height 26
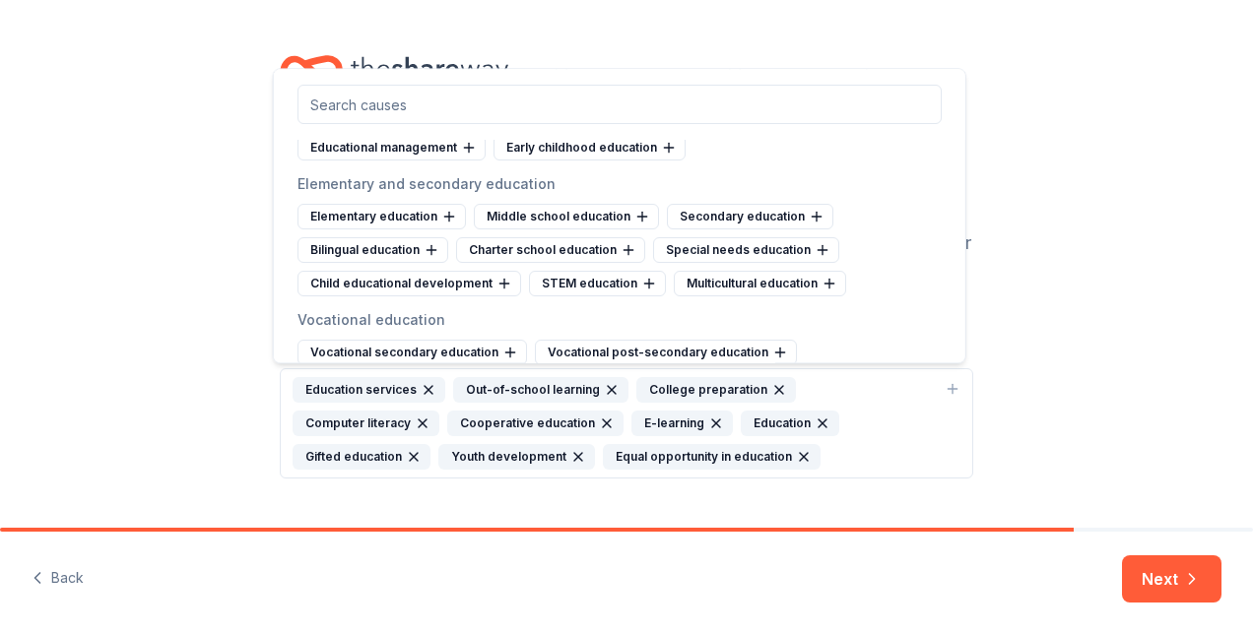
scroll to position [792, 0]
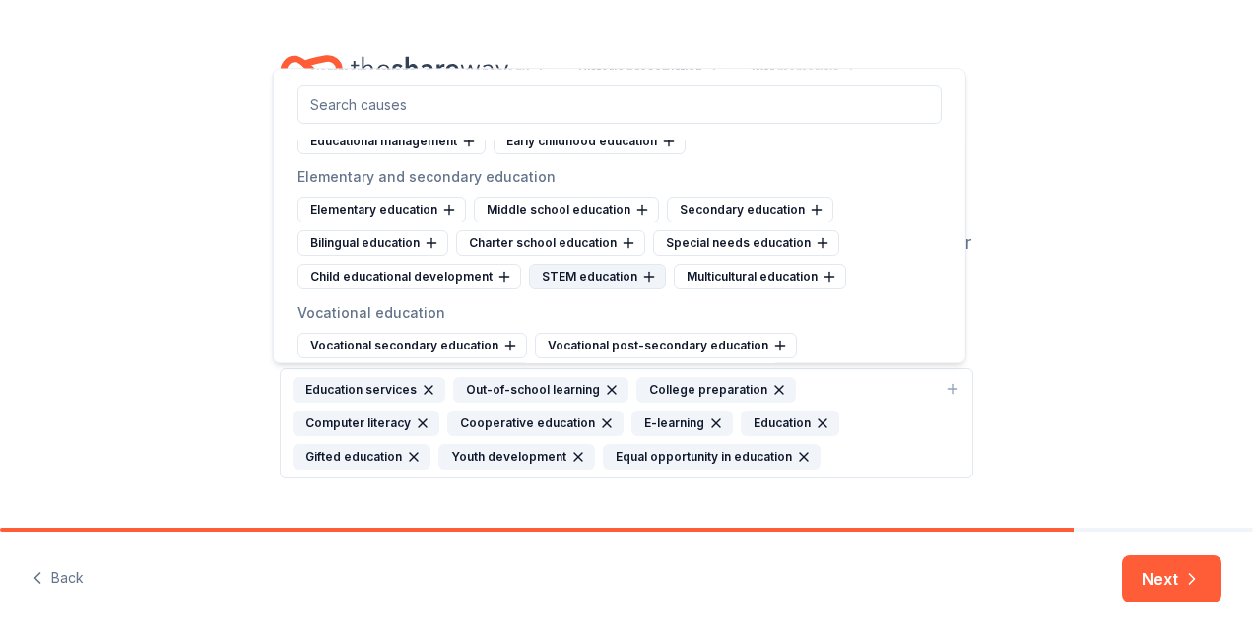
click at [627, 264] on div "STEM education" at bounding box center [597, 277] width 137 height 26
click at [435, 199] on div "Elementary education" at bounding box center [382, 210] width 168 height 26
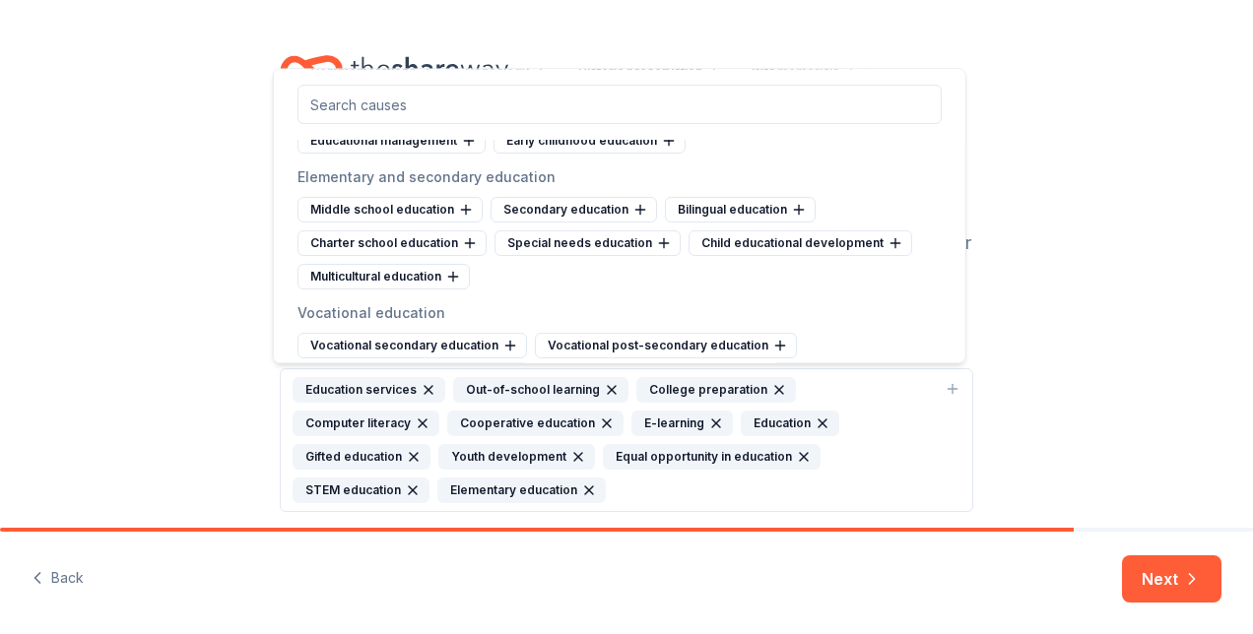
click at [435, 199] on div "Middle school education" at bounding box center [390, 210] width 185 height 26
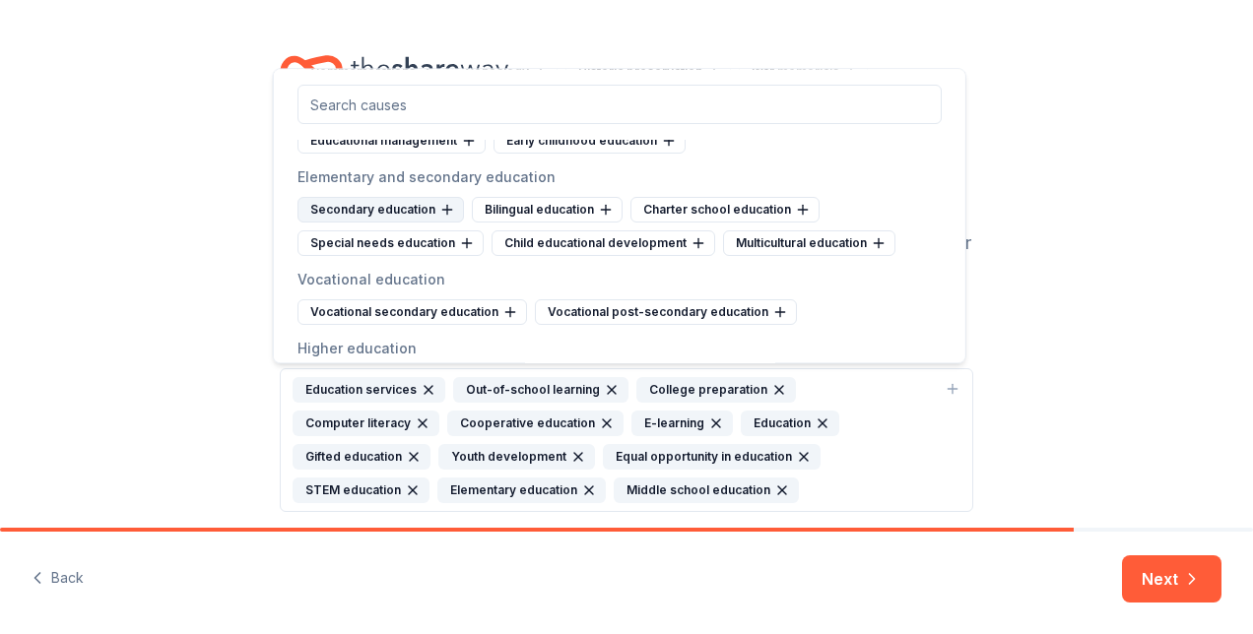
click at [439, 202] on icon at bounding box center [447, 210] width 16 height 16
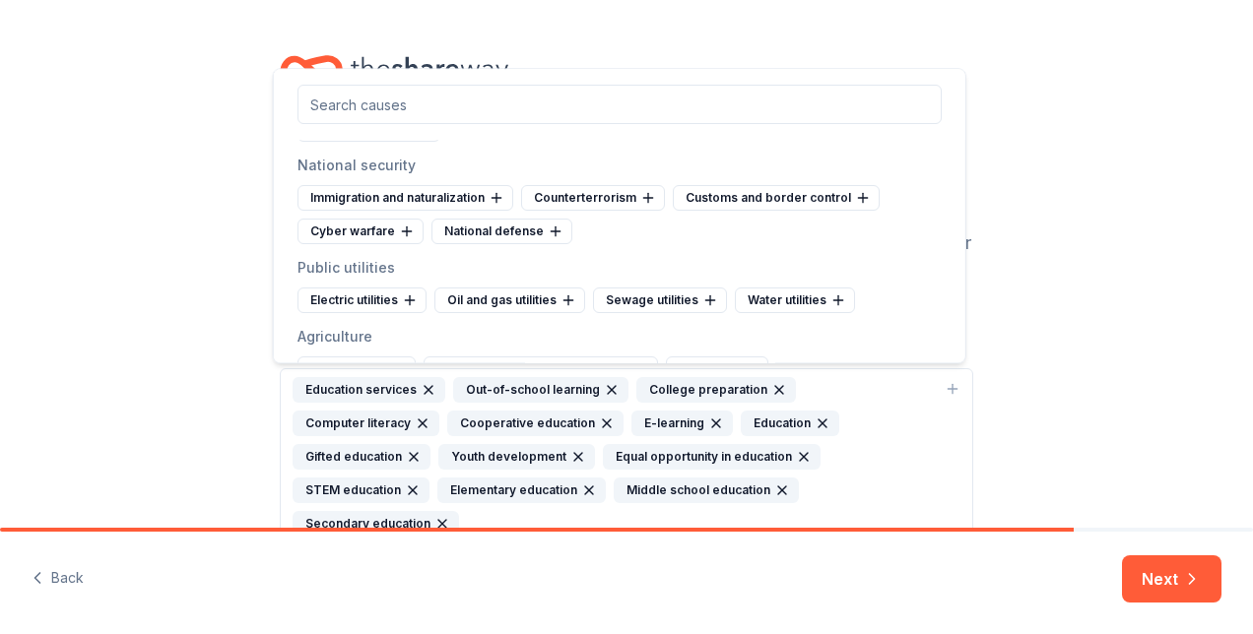
scroll to position [5642, 0]
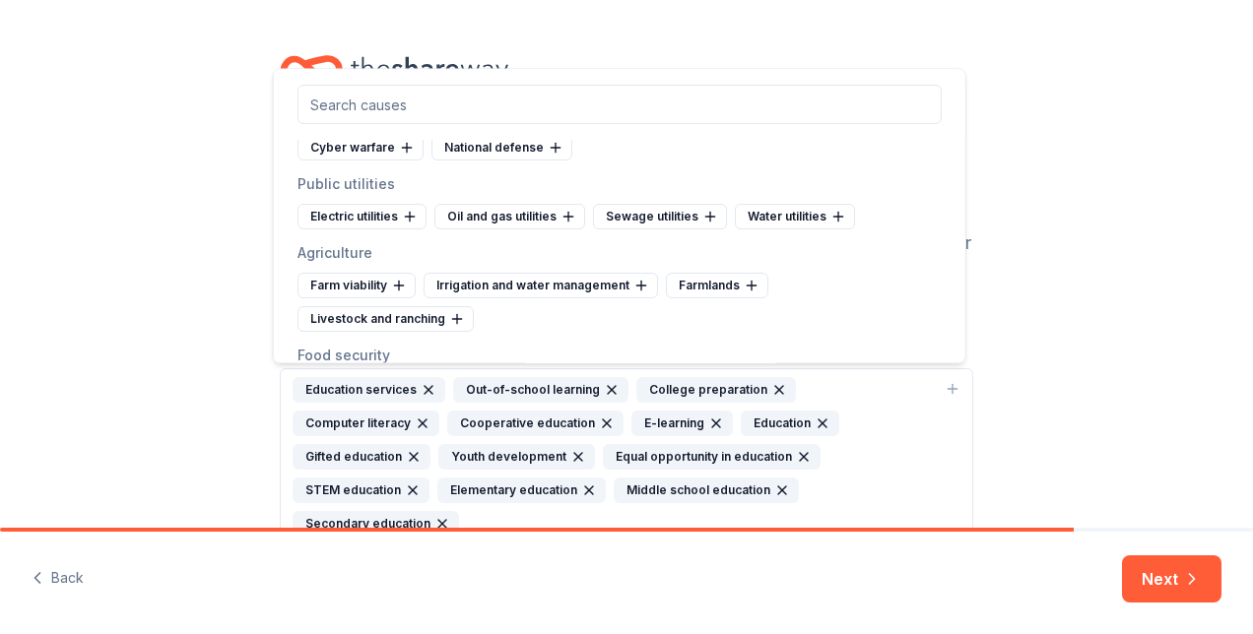
click at [891, 287] on div "Farm viability Irrigation and water management Farmlands Livestock and ranching" at bounding box center [620, 302] width 644 height 59
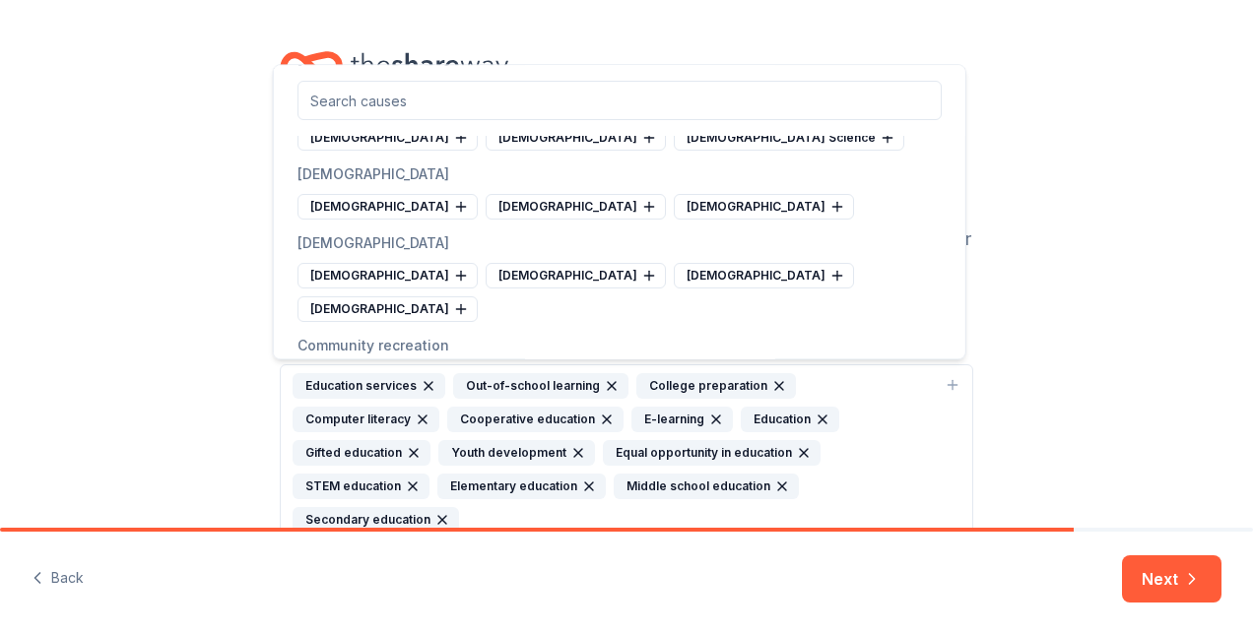
scroll to position [7368, 0]
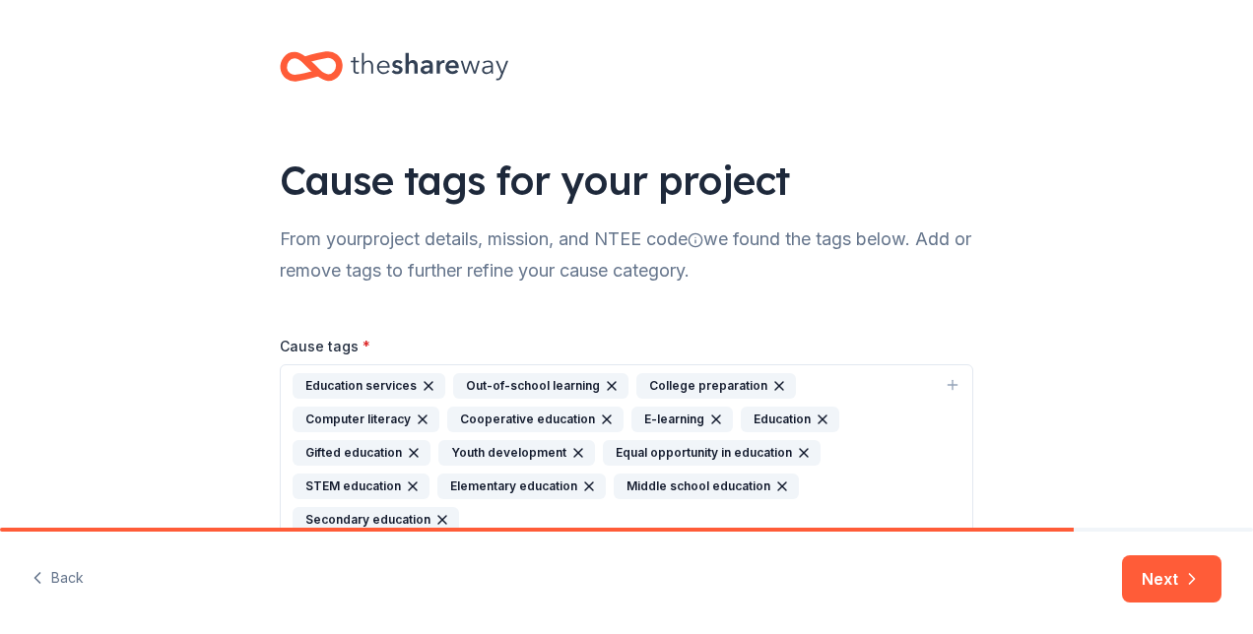
click at [965, 290] on div "Cause tags for your project From your project details, mission, and NTEE code w…" at bounding box center [626, 316] width 757 height 640
click at [852, 305] on div "Cause tags * Education services Out-of-school learning College preparation Comp…" at bounding box center [627, 421] width 694 height 239
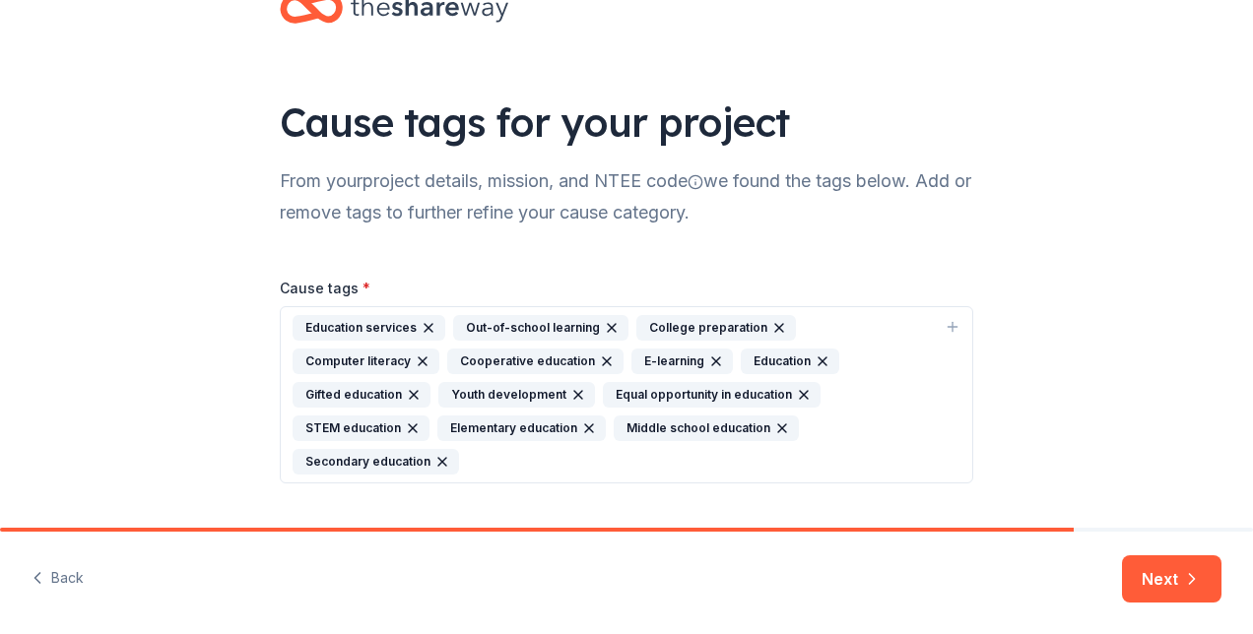
scroll to position [63, 0]
click at [422, 386] on icon "button" at bounding box center [414, 394] width 16 height 16
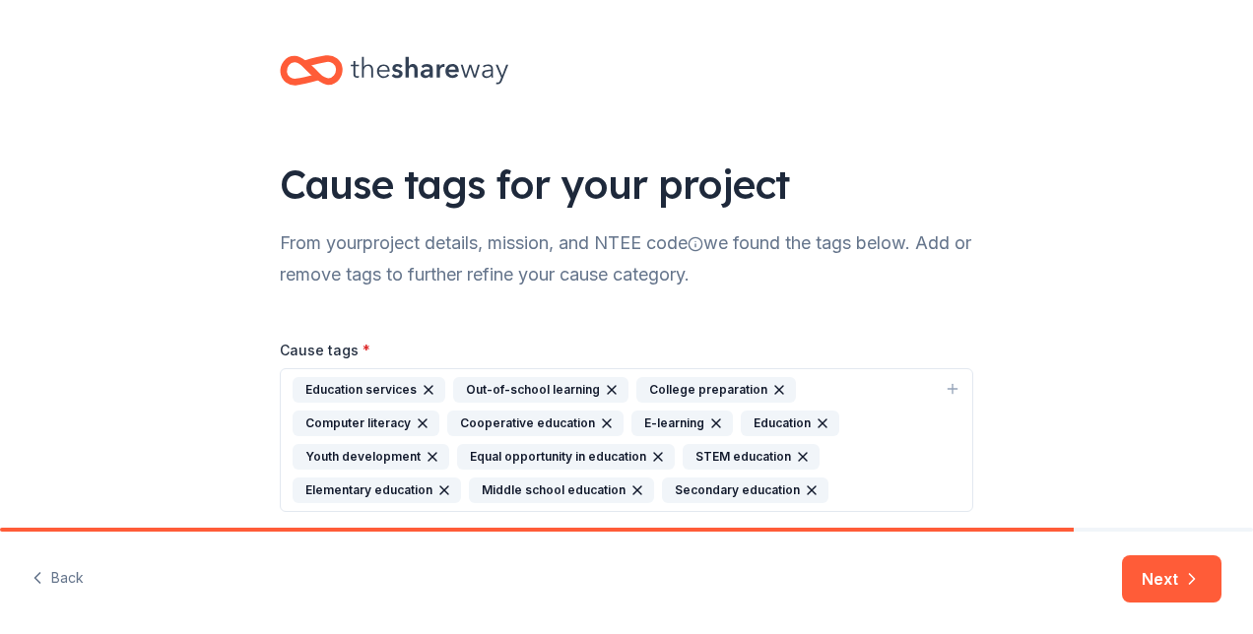
scroll to position [75, 0]
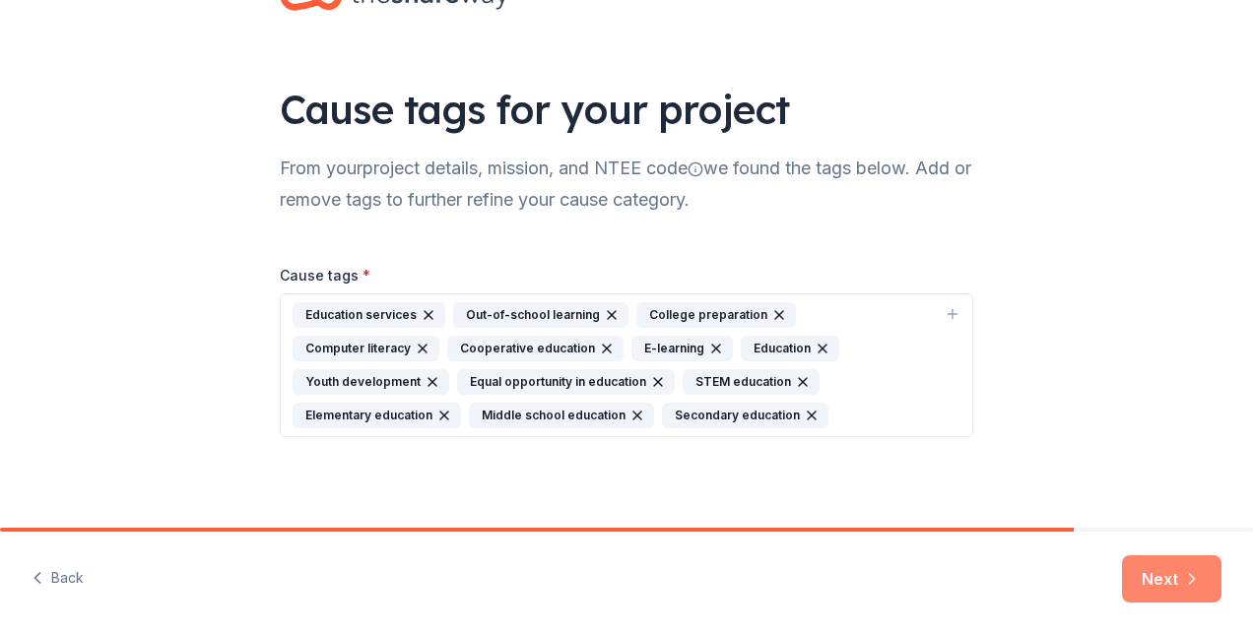
click at [1157, 581] on button "Next" at bounding box center [1171, 579] width 99 height 47
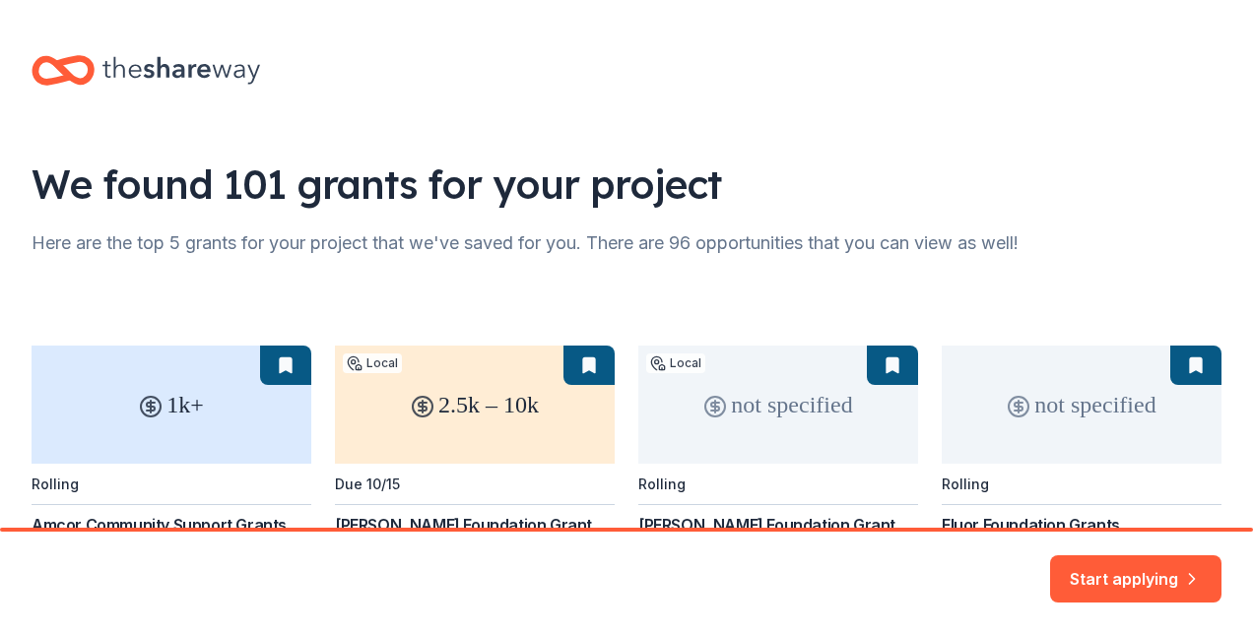
click at [983, 319] on div "1k+ Rolling Amcor Community Support Grants Amcor Cares STEM education Basic and…" at bounding box center [627, 620] width 1190 height 690
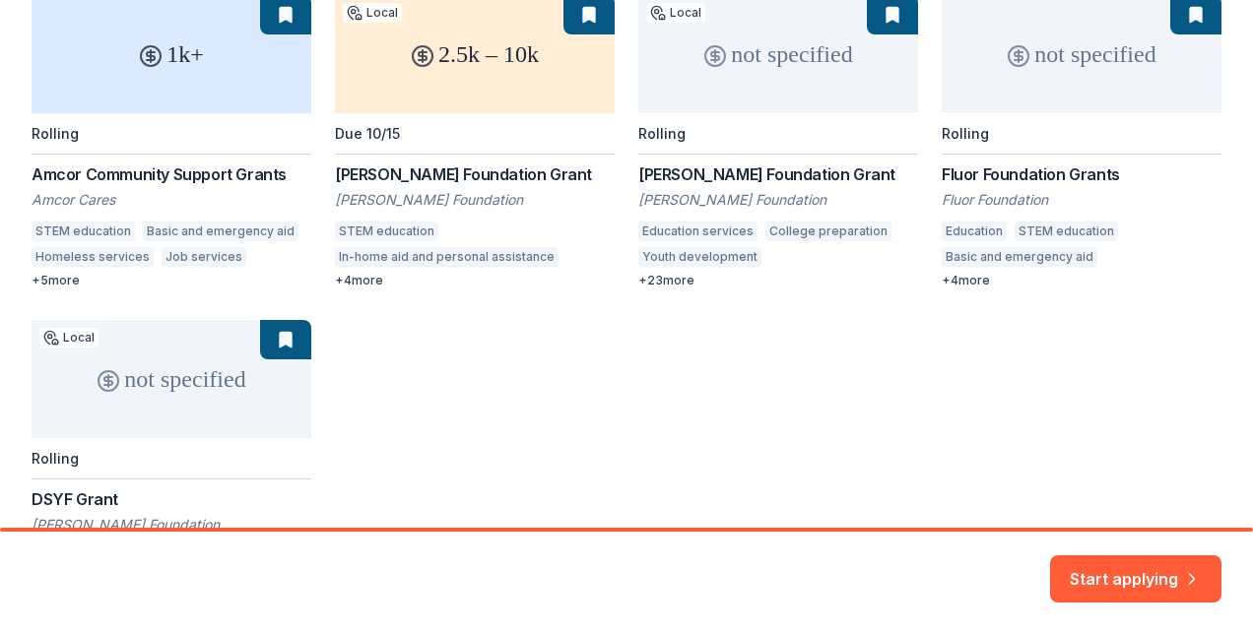
scroll to position [349, 0]
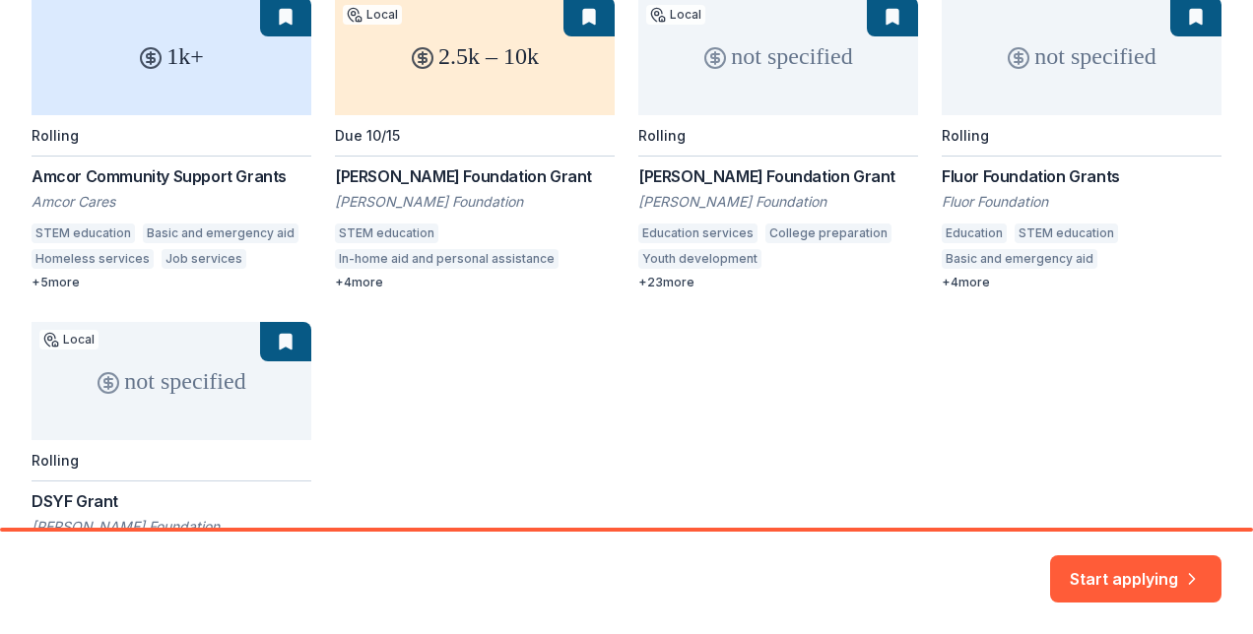
click at [69, 284] on div "1k+ Rolling Amcor Community Support Grants Amcor Cares STEM education Basic and…" at bounding box center [627, 306] width 1190 height 619
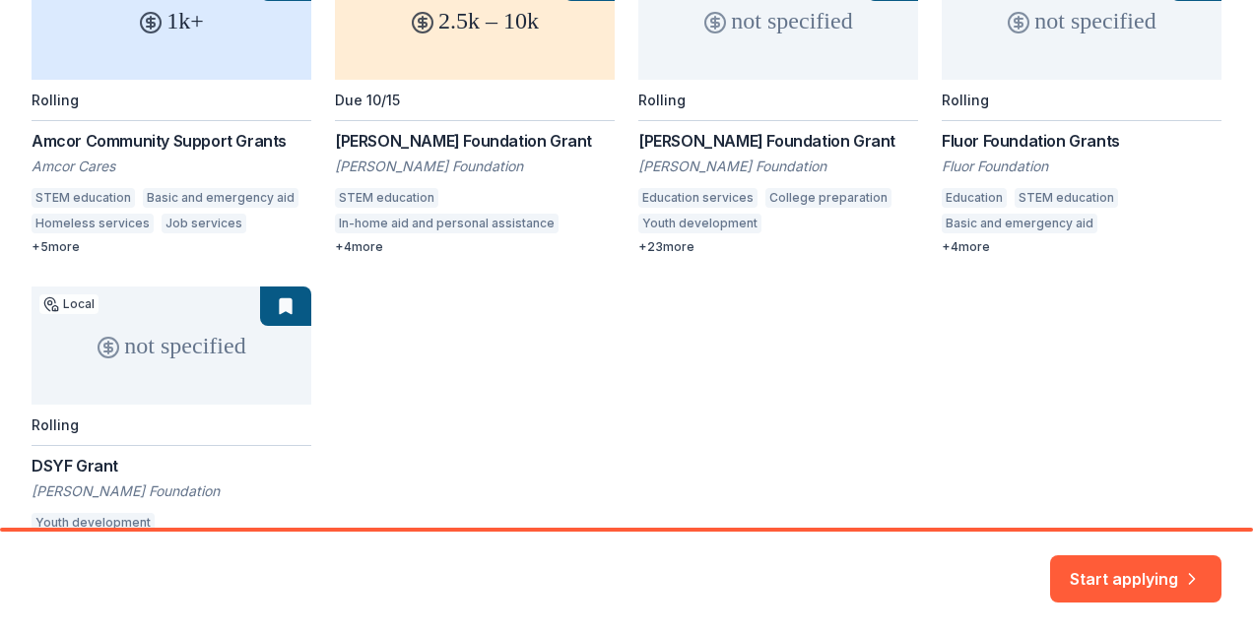
scroll to position [382, 0]
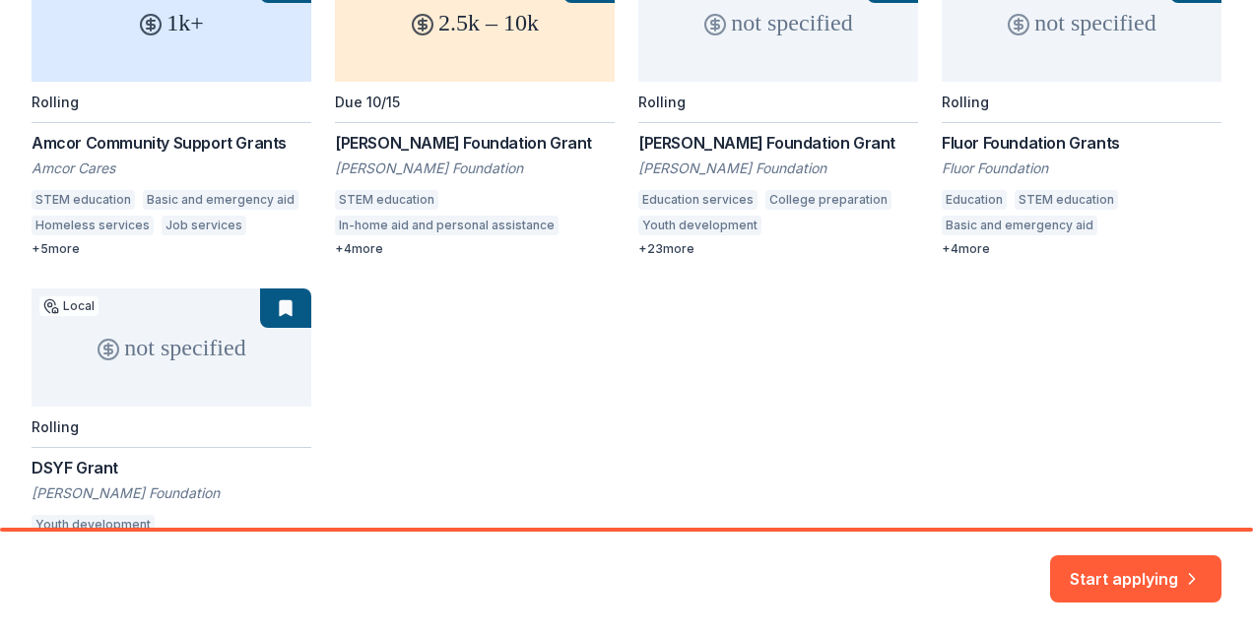
click at [59, 248] on div "1k+ Rolling Amcor Community Support Grants Amcor Cares STEM education Basic and…" at bounding box center [627, 273] width 1190 height 619
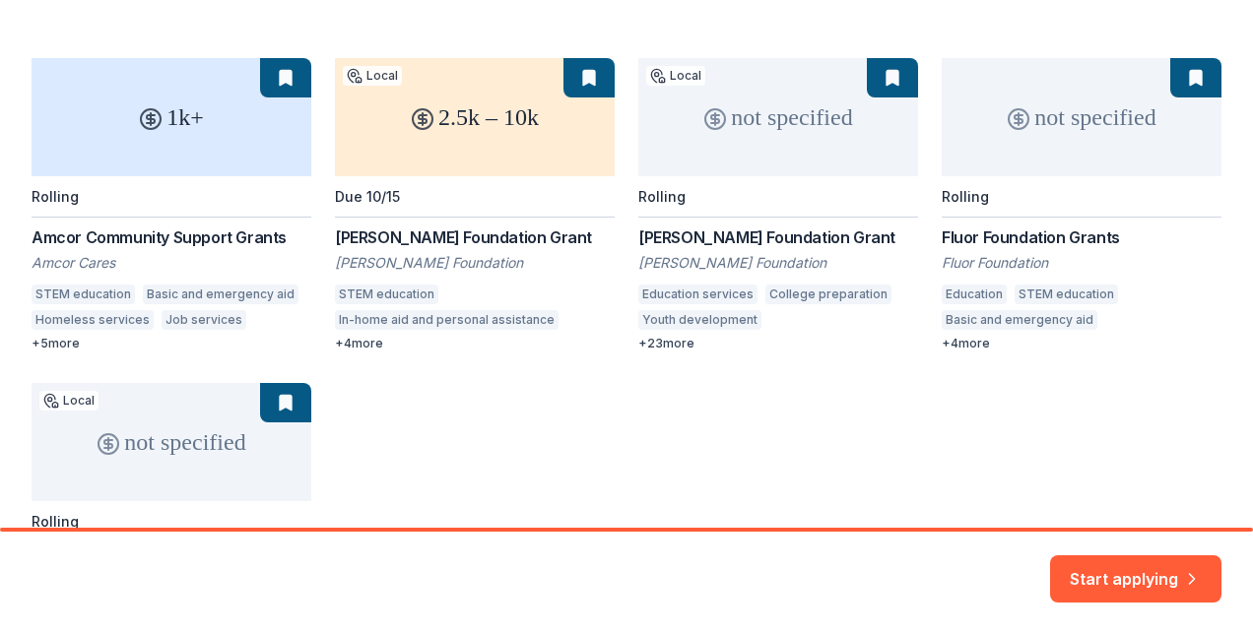
scroll to position [288, 0]
click at [282, 74] on div "1k+ Rolling Amcor Community Support Grants Amcor Cares STEM education Basic and…" at bounding box center [627, 367] width 1190 height 619
click at [205, 104] on div "1k+ Rolling Amcor Community Support Grants Amcor Cares STEM education Basic and…" at bounding box center [627, 367] width 1190 height 619
click at [165, 265] on div "1k+ Rolling Amcor Community Support Grants Amcor Cares STEM education Basic and…" at bounding box center [627, 367] width 1190 height 619
click at [149, 316] on div "1k+ Rolling Amcor Community Support Grants Amcor Cares STEM education Basic and…" at bounding box center [627, 367] width 1190 height 619
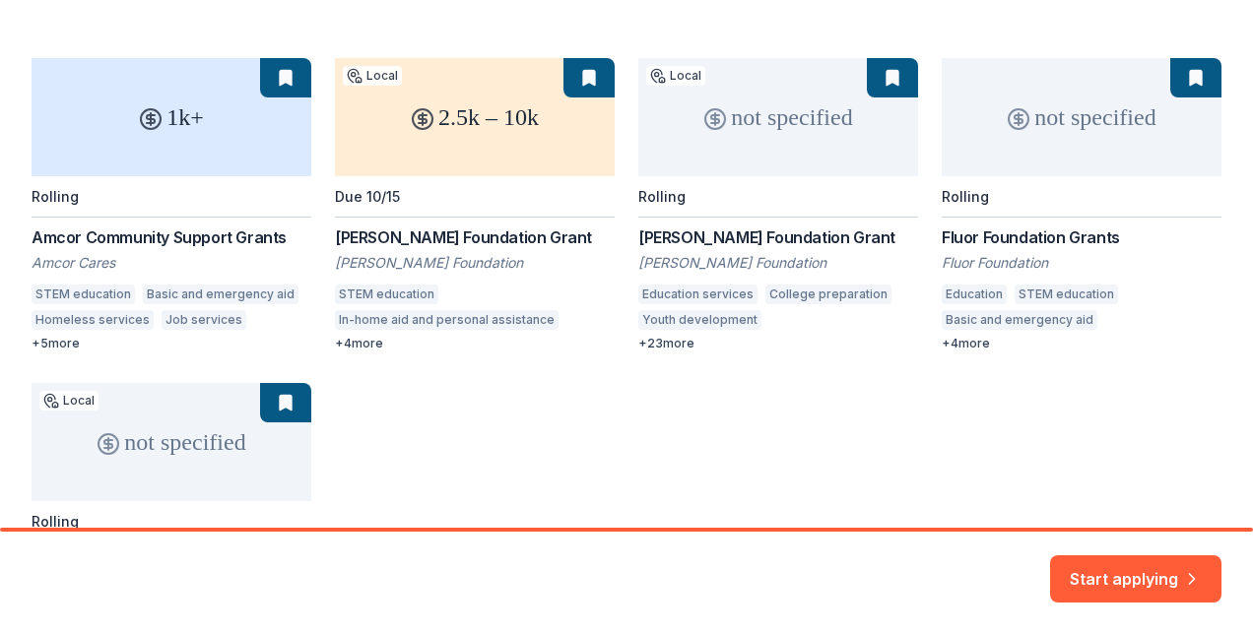
click at [51, 343] on div "1k+ Rolling Amcor Community Support Grants Amcor Cares STEM education Basic and…" at bounding box center [627, 367] width 1190 height 619
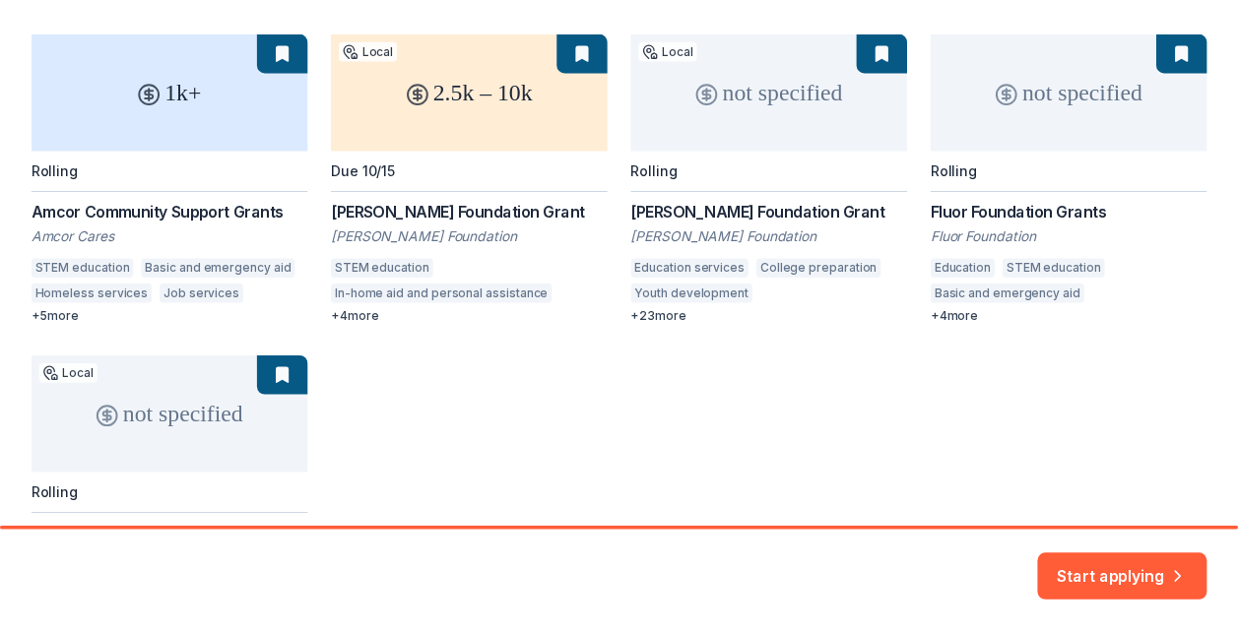
scroll to position [313, 0]
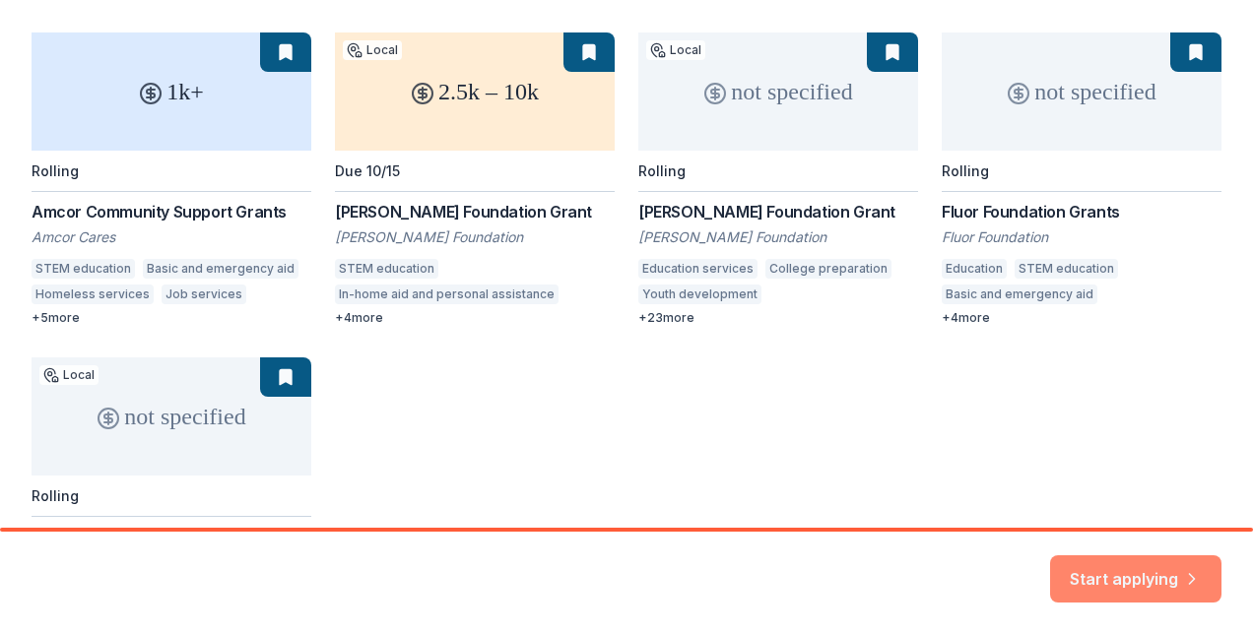
click at [1109, 558] on button "Start applying" at bounding box center [1135, 567] width 171 height 47
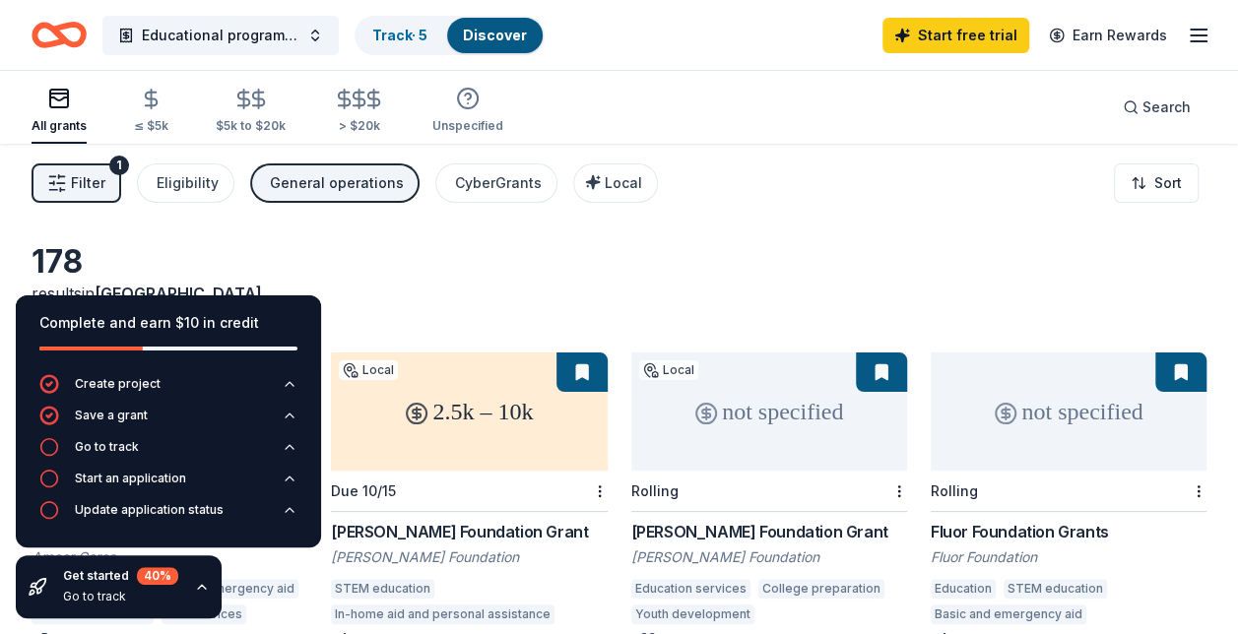
click at [743, 183] on div "Filter 1 Eligibility General operations CyberGrants Local Sort" at bounding box center [619, 183] width 1238 height 79
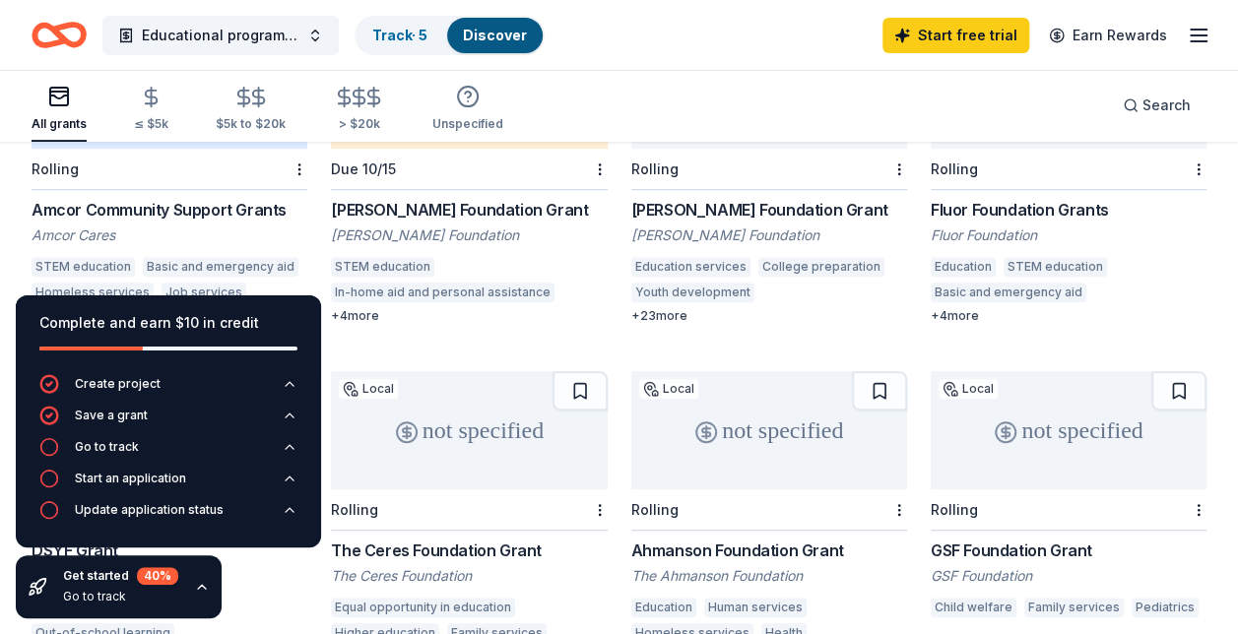
scroll to position [323, 0]
drag, startPoint x: 211, startPoint y: 248, endPoint x: 567, endPoint y: 314, distance: 362.7
click at [567, 314] on div "1k+ Rolling Amcor Community Support Grants Amcor Cares STEM education Basic and…" at bounding box center [619, 517] width 1175 height 975
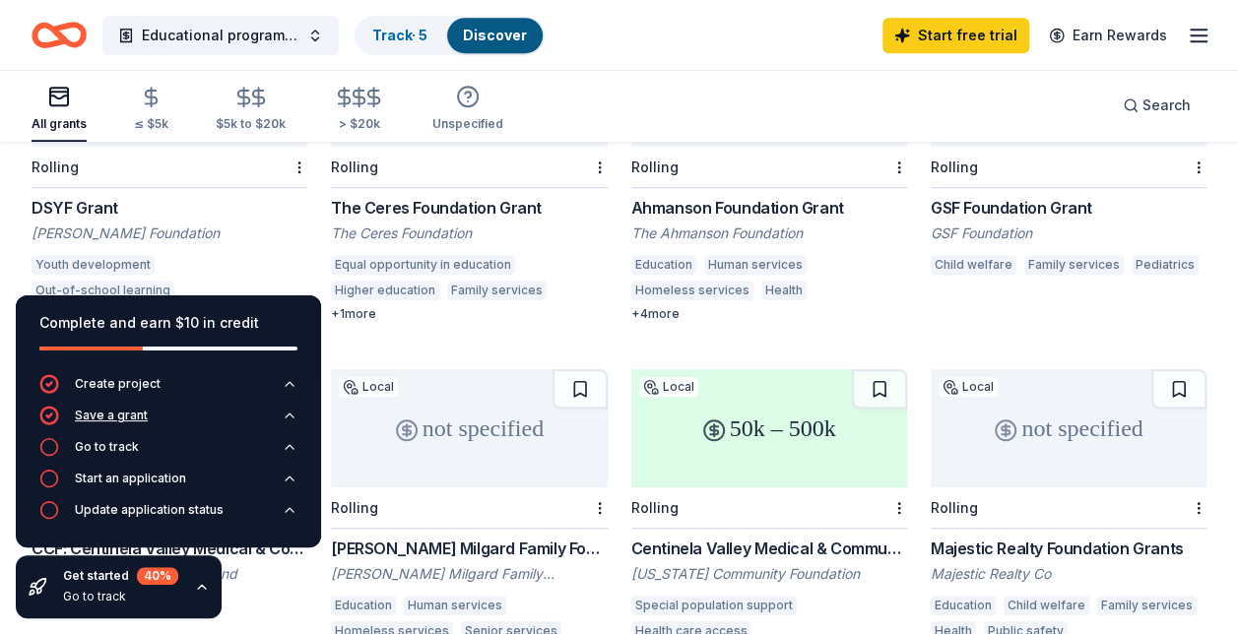
scroll to position [663, 0]
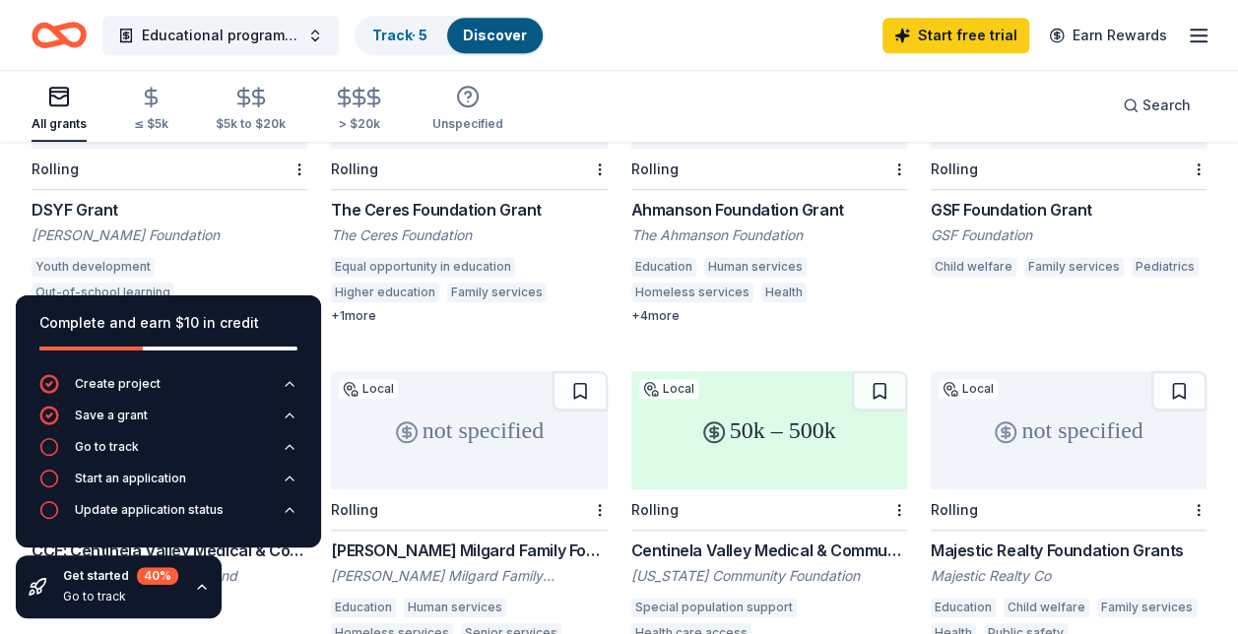
click at [619, 449] on div "1k+ Rolling Amcor Community Support Grants Amcor Cares STEM education Basic and…" at bounding box center [619, 518] width 1175 height 1657
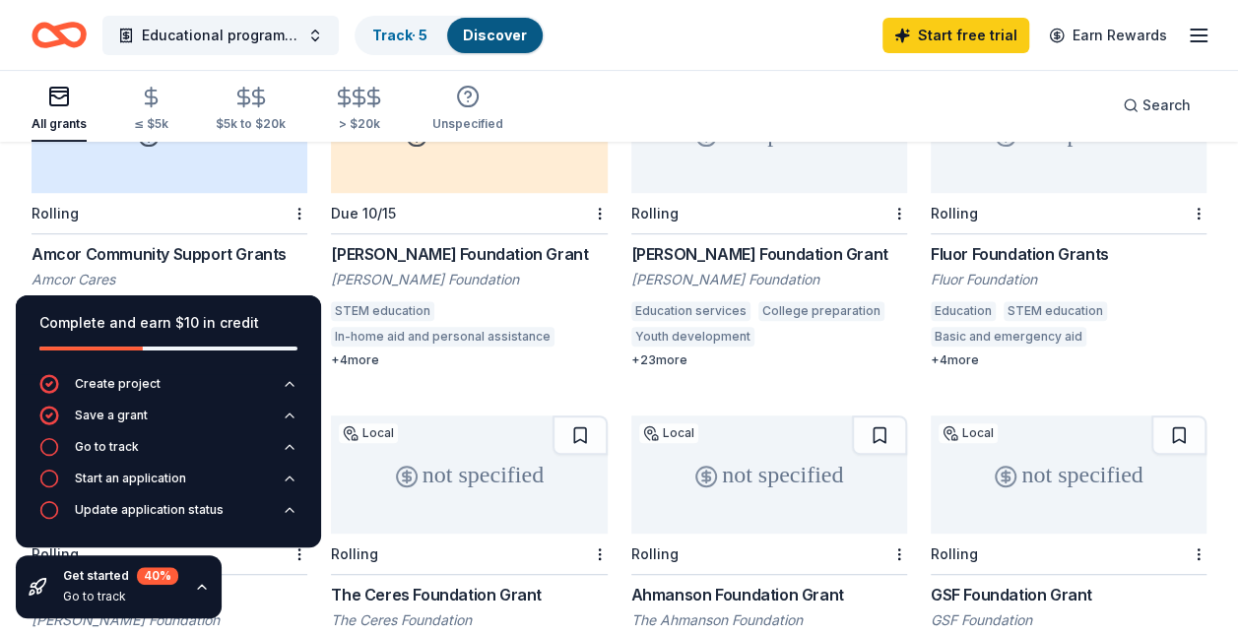
scroll to position [284, 0]
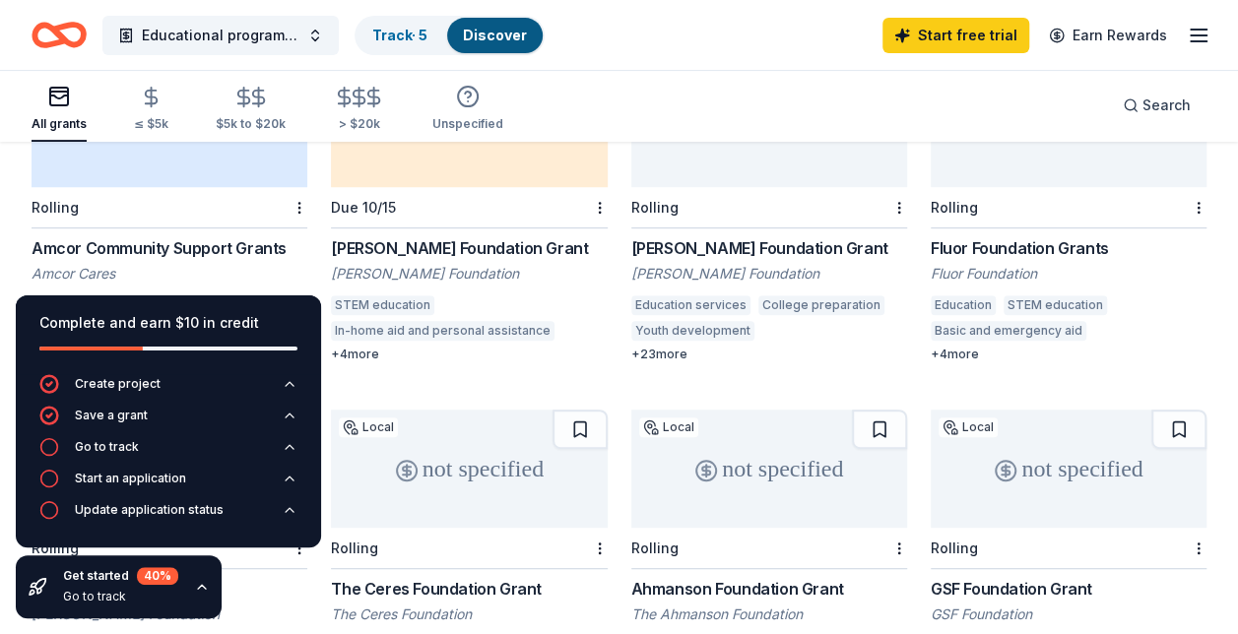
click at [242, 296] on div "Basic and emergency aid" at bounding box center [221, 306] width 156 height 20
click at [451, 236] on div "Julius Sumner Miller Foundation Grant" at bounding box center [469, 248] width 276 height 24
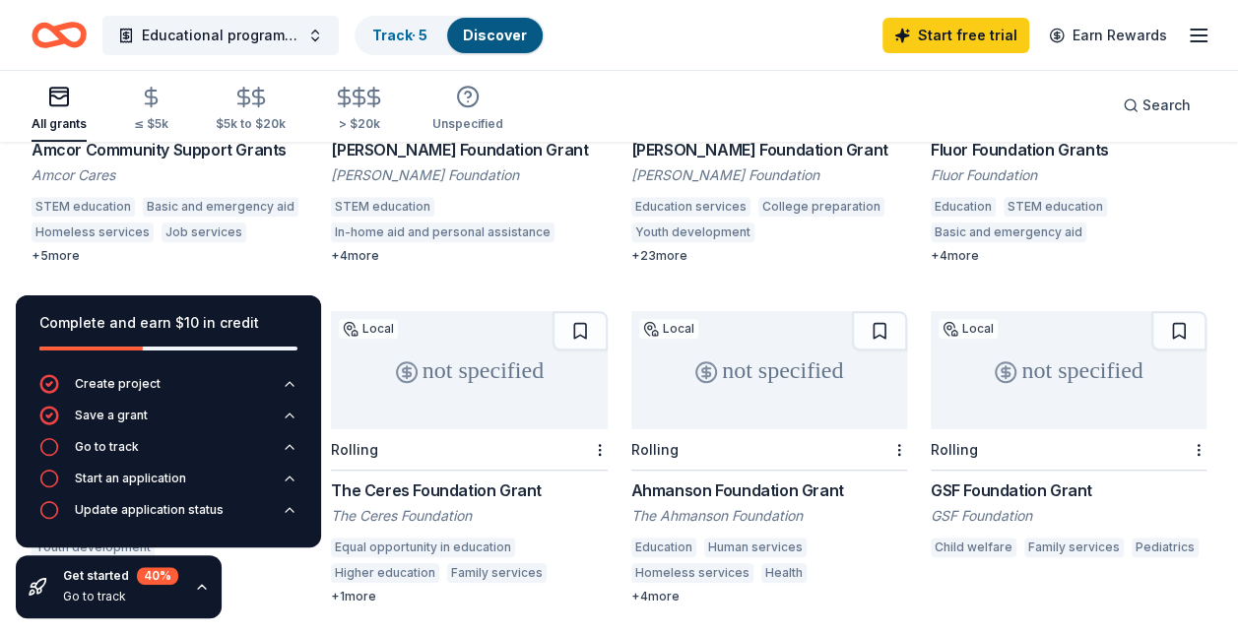
scroll to position [264, 0]
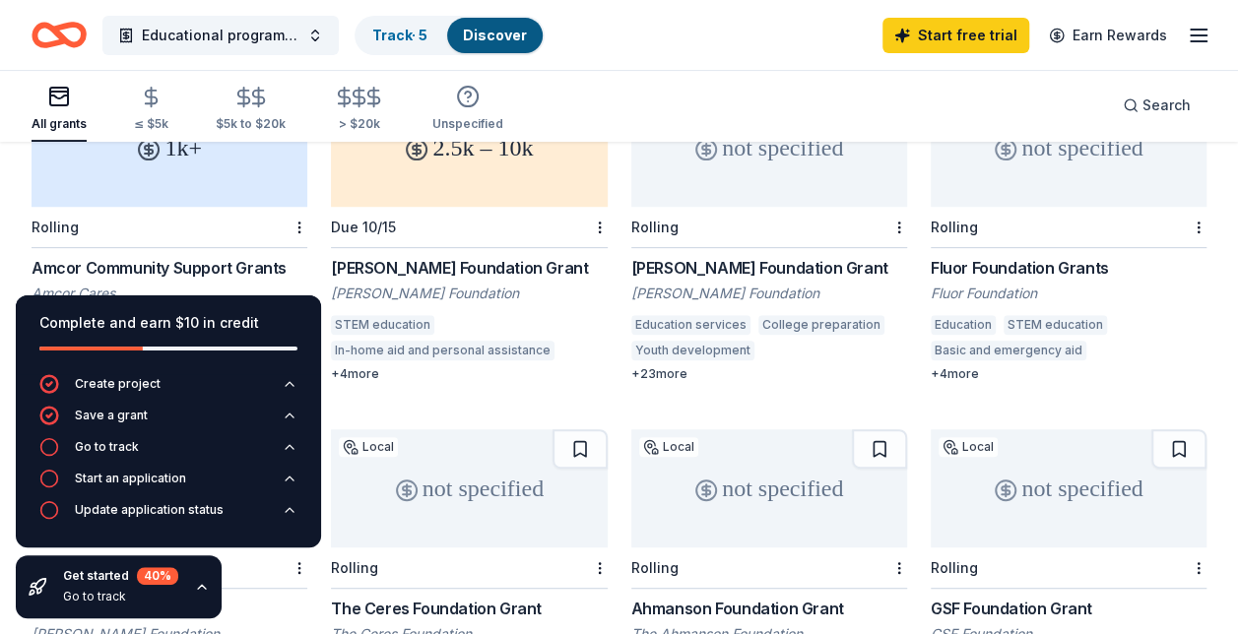
click at [969, 315] on div "Education" at bounding box center [963, 325] width 65 height 20
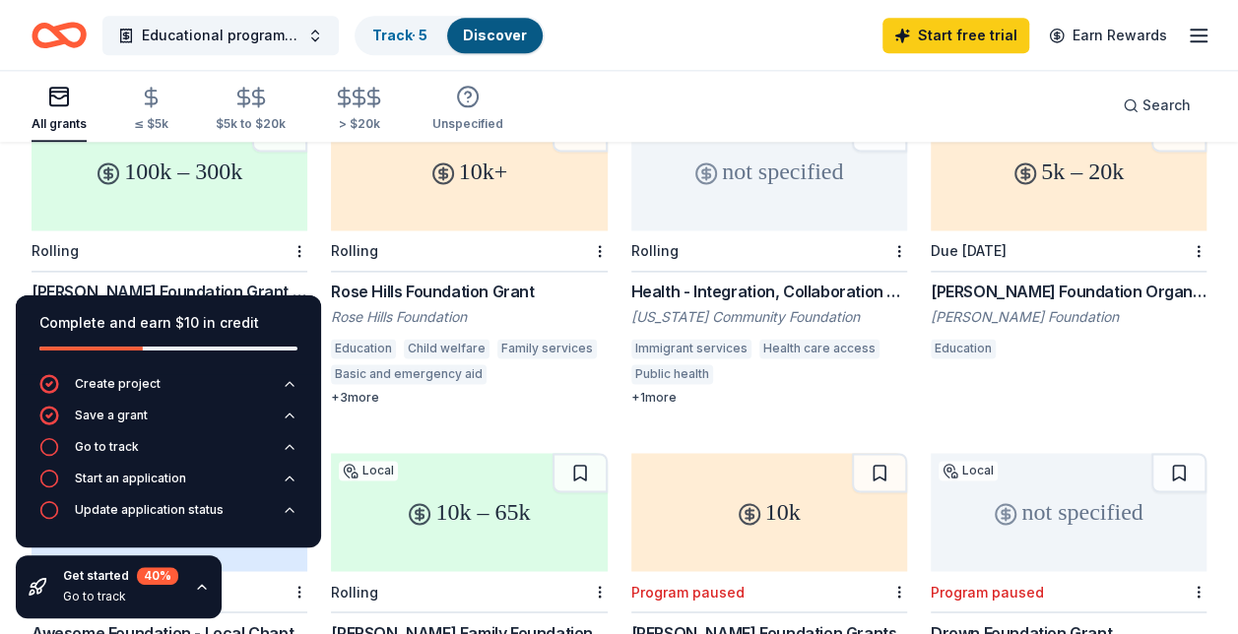
scroll to position [1263, 0]
click at [775, 343] on div "Immigrant services Health care access Public health Mental and behavioral disor…" at bounding box center [769, 364] width 276 height 51
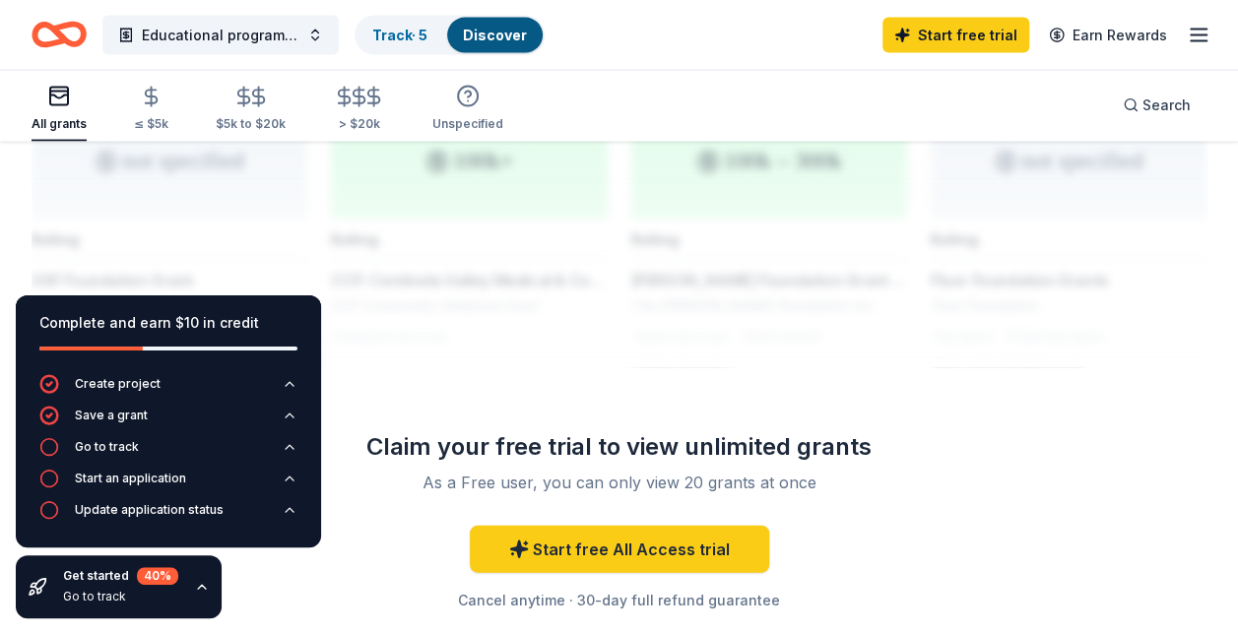
scroll to position [2004, 0]
click at [715, 589] on div "Cancel anytime · 30-day full refund guarantee" at bounding box center [619, 601] width 567 height 24
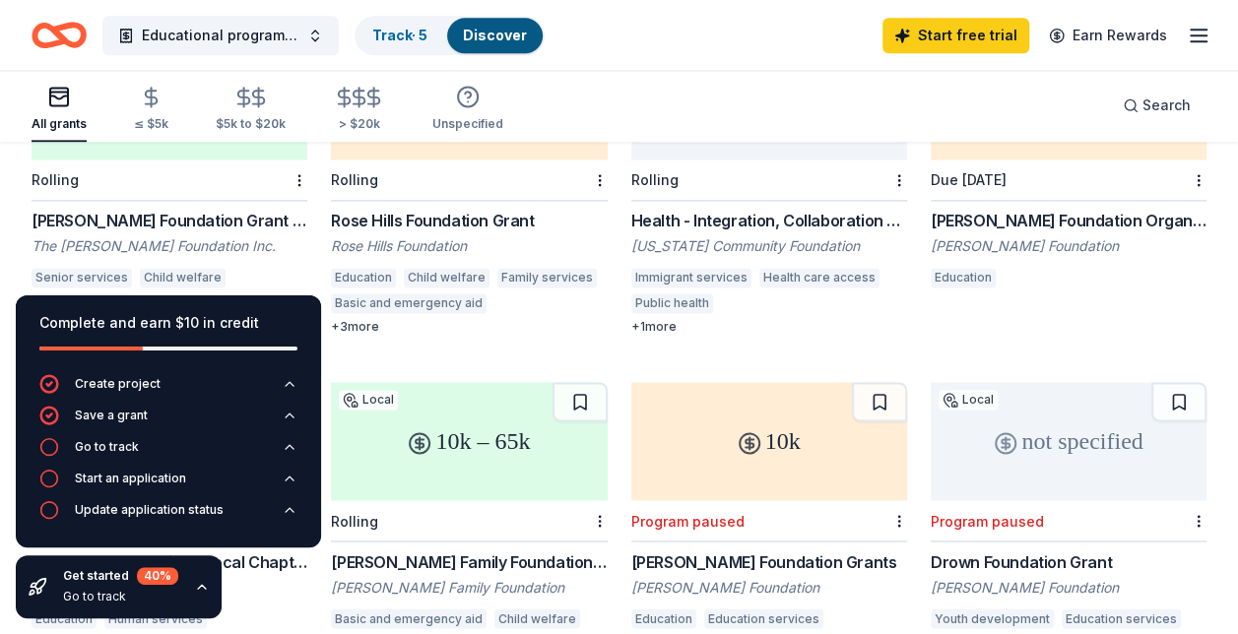
scroll to position [1338, 0]
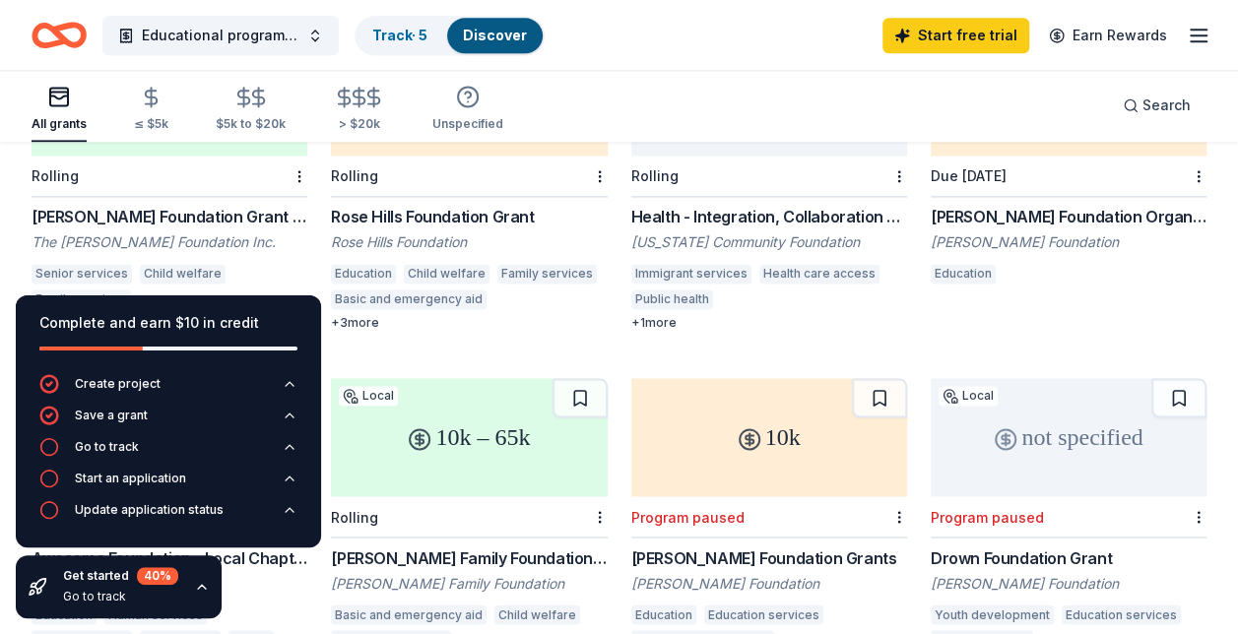
click at [139, 232] on div "The [PERSON_NAME] Foundation Inc." at bounding box center [170, 242] width 276 height 20
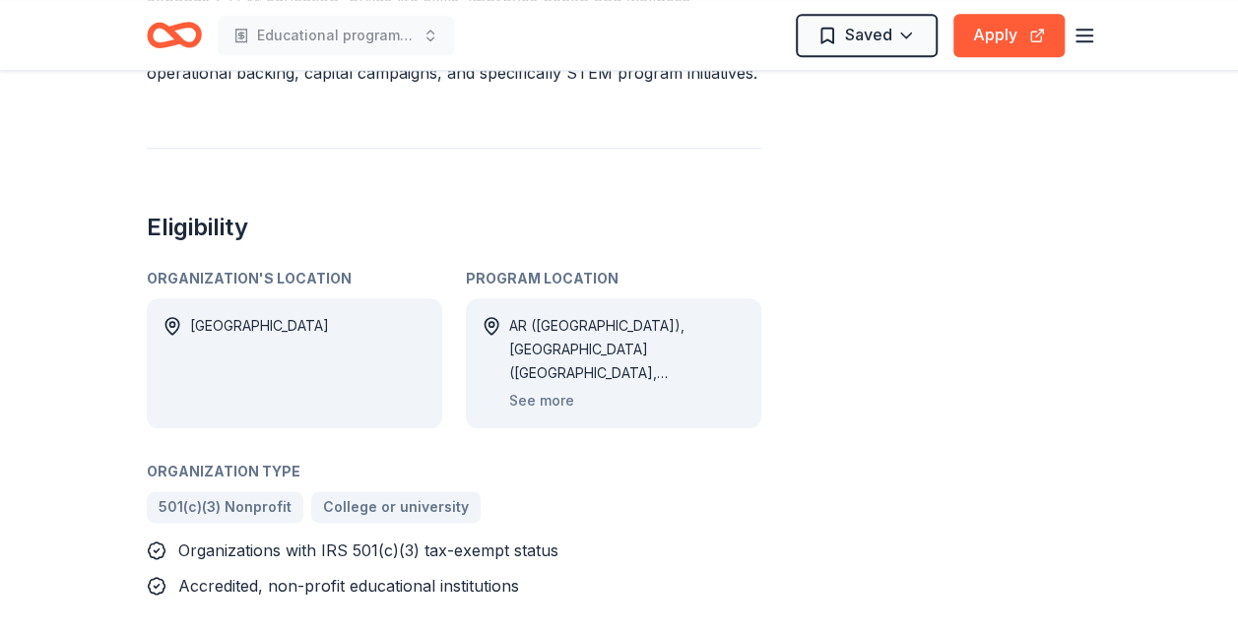
scroll to position [933, 0]
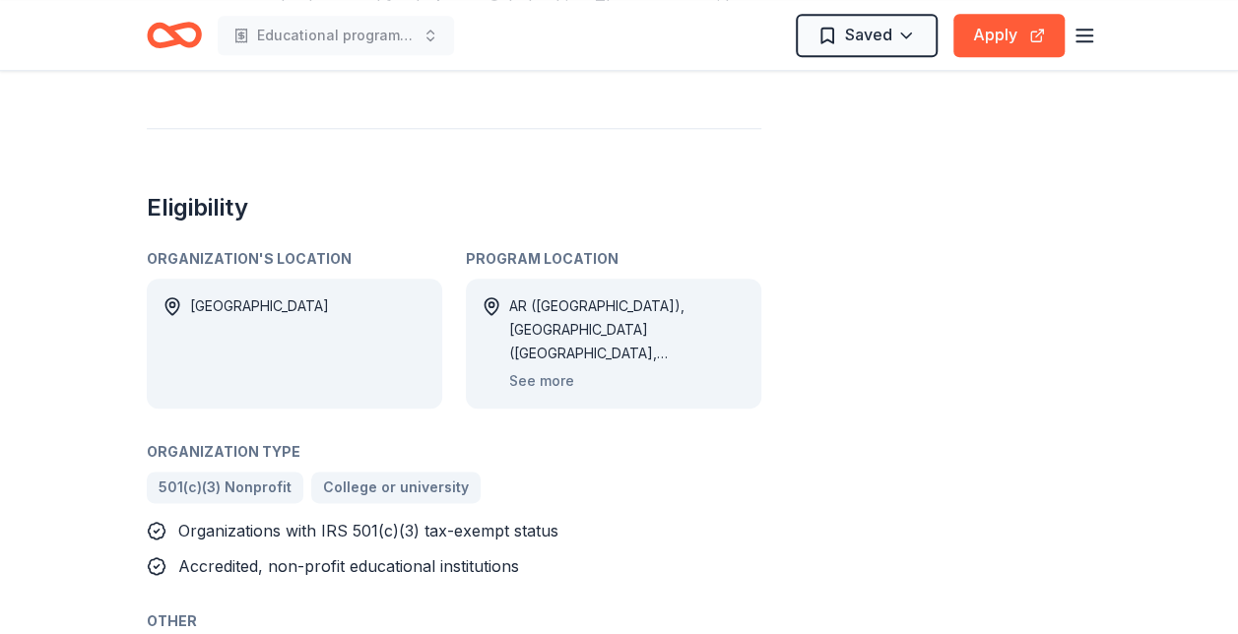
click at [1046, 428] on div "Share 1k+ Apply Saved Application deadline Rolling Report a mistake" at bounding box center [974, 297] width 236 height 2241
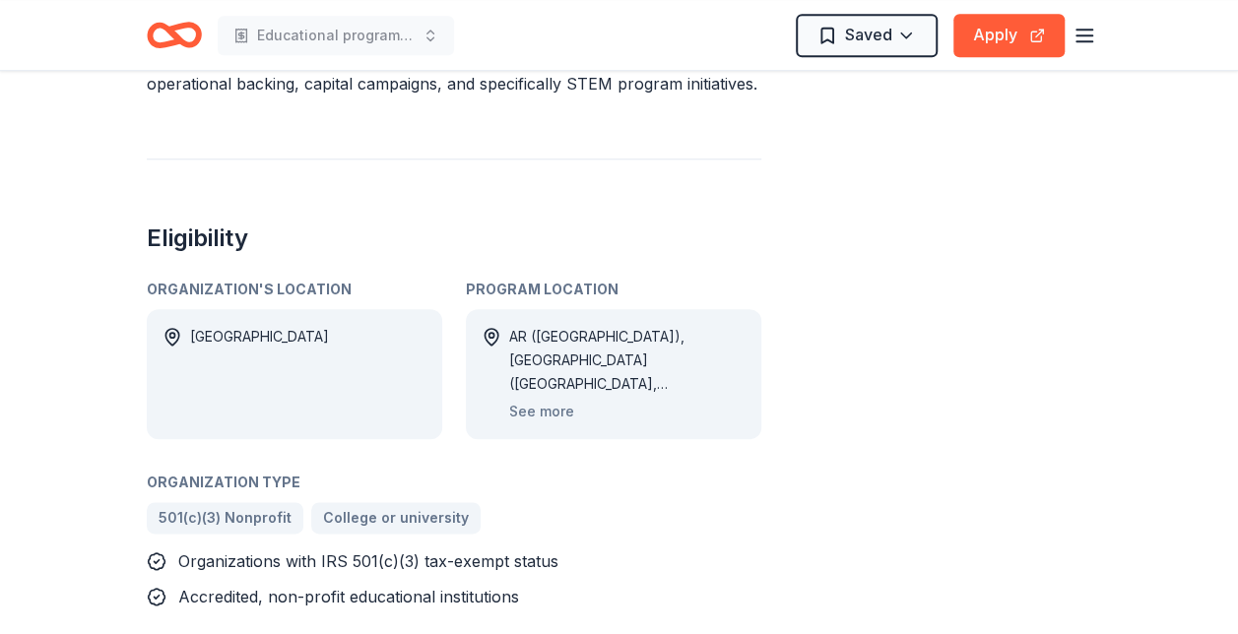
scroll to position [901, 0]
click at [1039, 420] on div "Share 1k+ Apply Saved Application deadline Rolling Report a mistake" at bounding box center [974, 329] width 236 height 2241
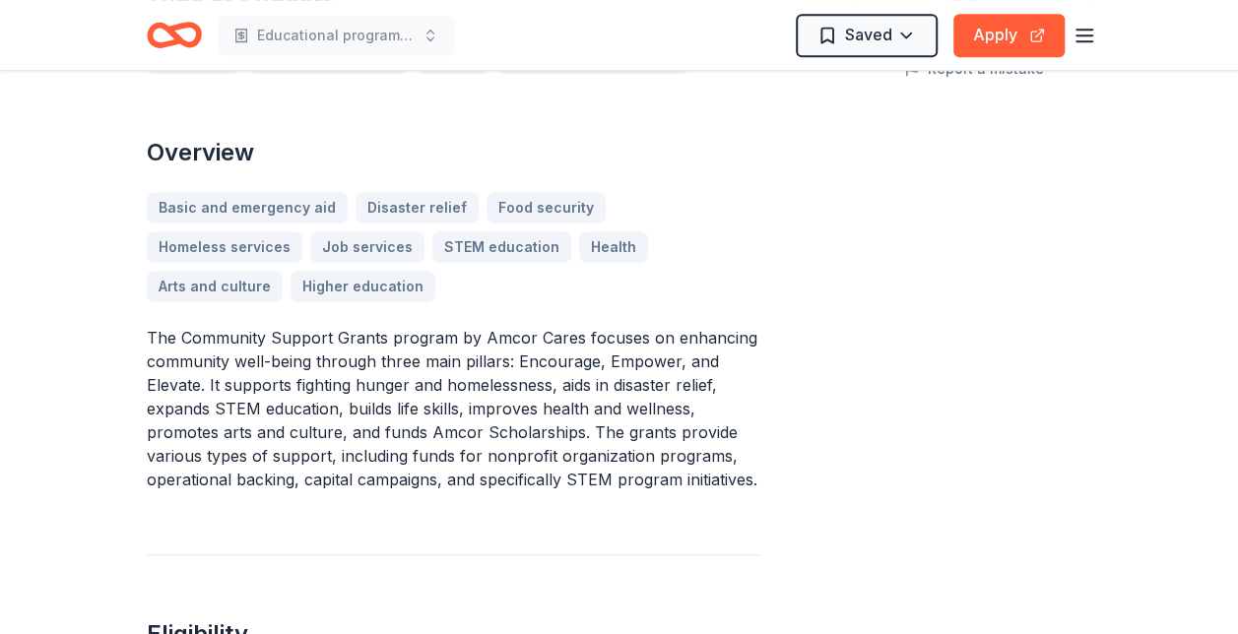
scroll to position [507, 0]
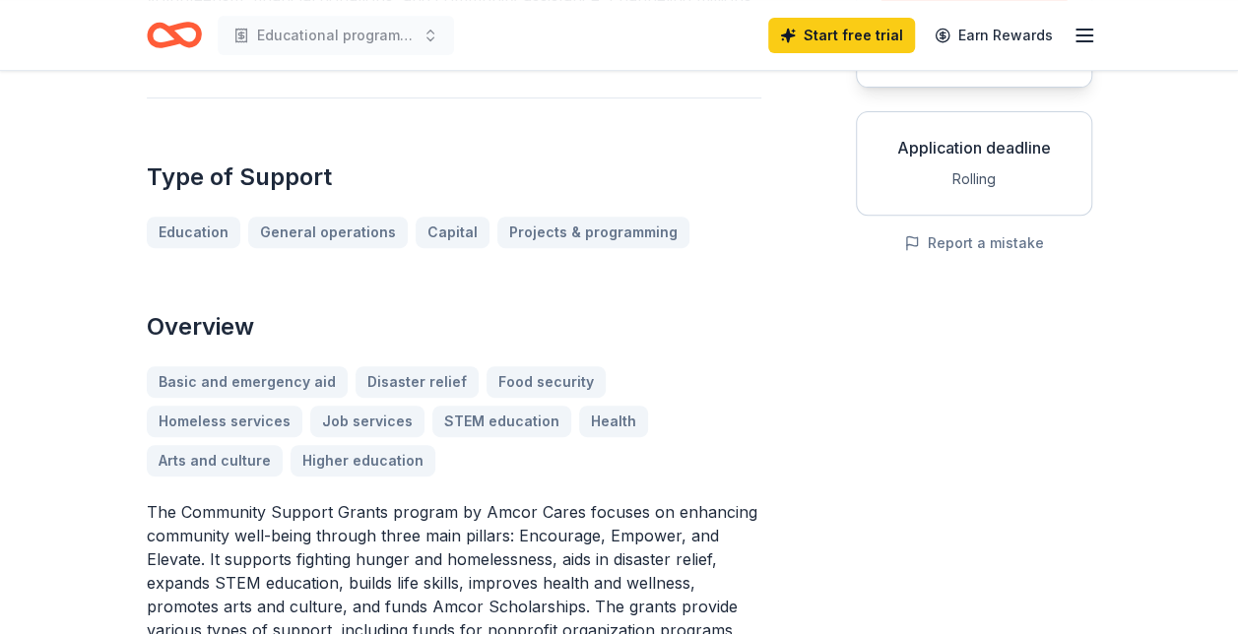
scroll to position [0, 0]
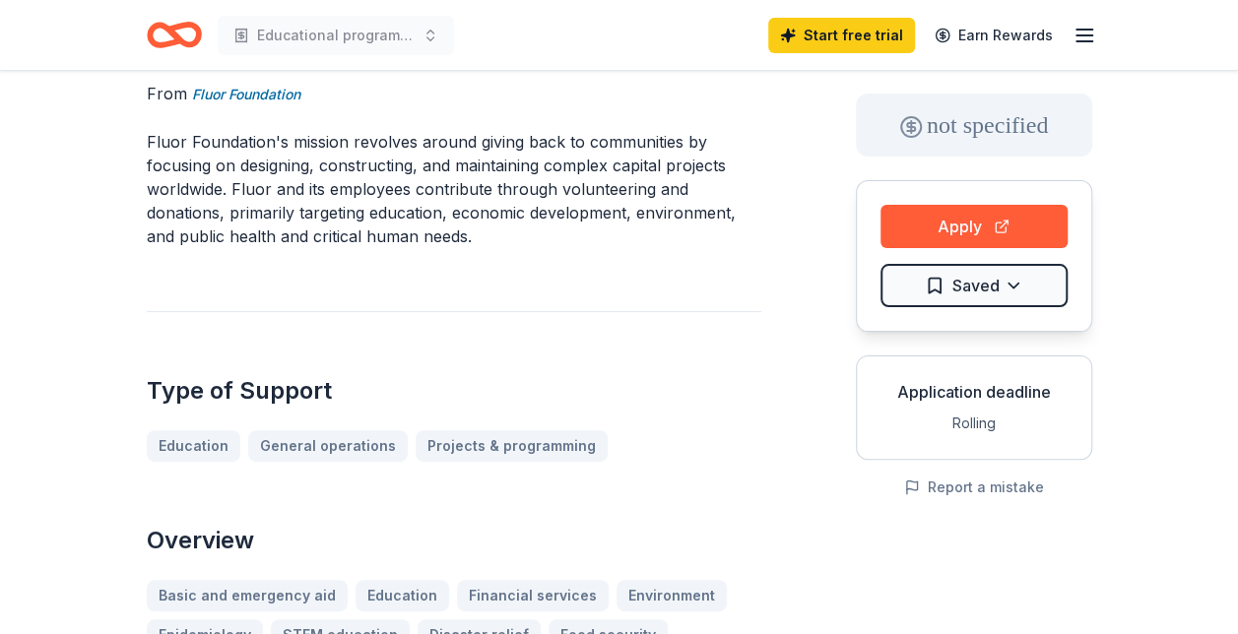
scroll to position [85, 0]
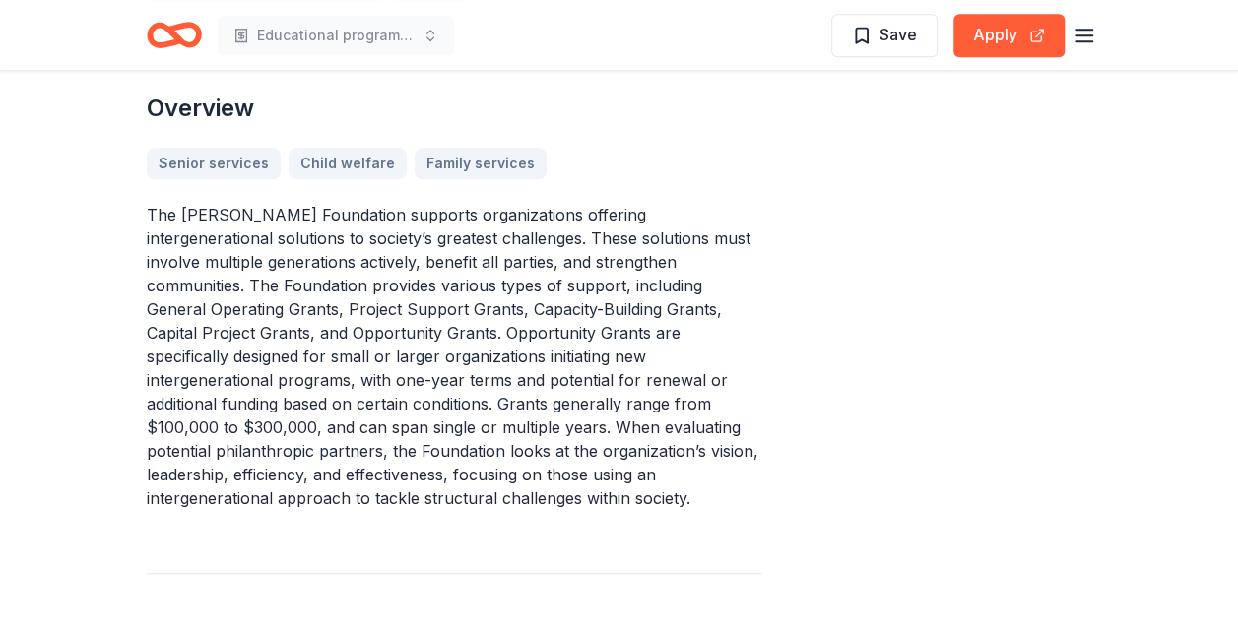
scroll to position [646, 0]
drag, startPoint x: 725, startPoint y: 394, endPoint x: 621, endPoint y: 392, distance: 104.4
click at [621, 392] on p "The [PERSON_NAME] Foundation supports organizations offering intergenerational …" at bounding box center [454, 356] width 615 height 307
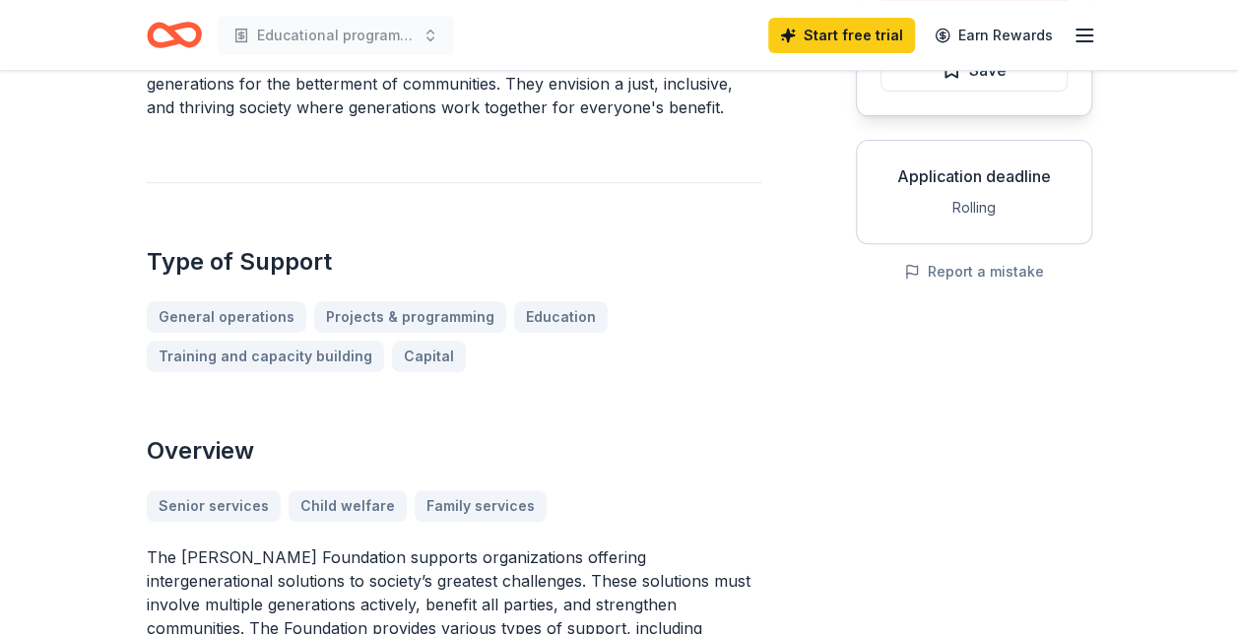
scroll to position [0, 0]
